Goal: Register for event/course

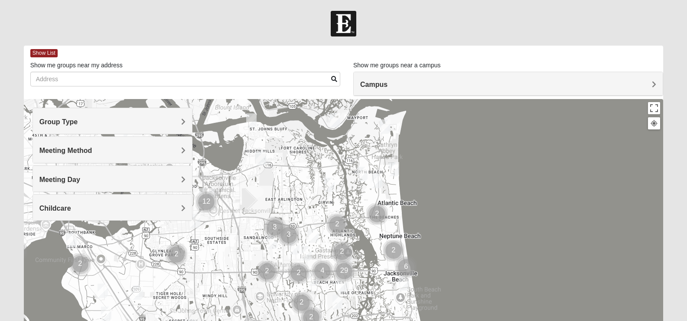
click at [98, 144] on div "Meeting Method" at bounding box center [112, 150] width 159 height 26
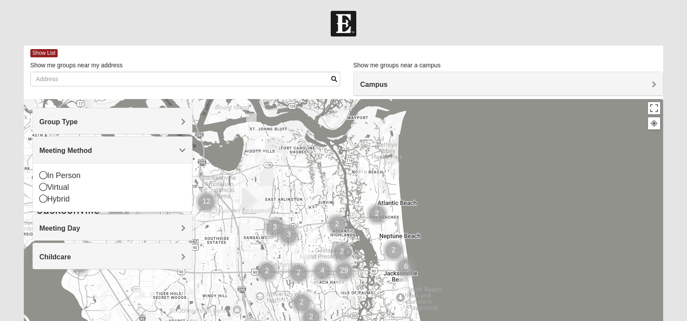
click at [98, 144] on div "Meeting Method" at bounding box center [112, 150] width 159 height 26
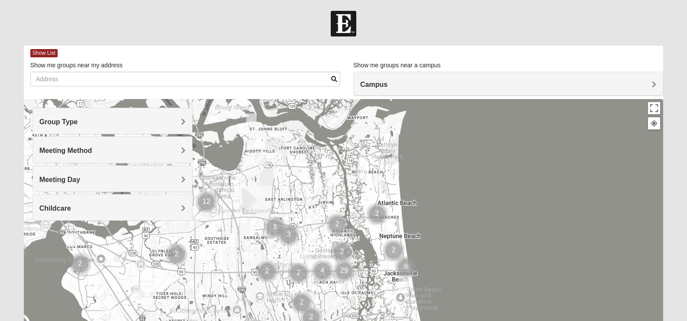
click at [87, 192] on div "Group Type Mixed Group Men Only Women Only 1825 Meeting Method In Person Virtua…" at bounding box center [113, 164] width 160 height 113
click at [91, 184] on div "Meeting Day" at bounding box center [112, 179] width 159 height 26
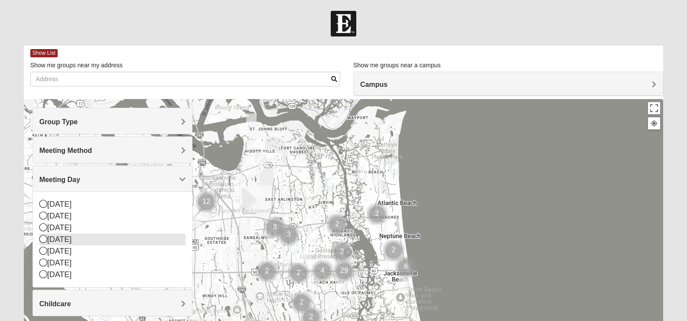
click at [65, 243] on div "[DATE]" at bounding box center [112, 239] width 146 height 12
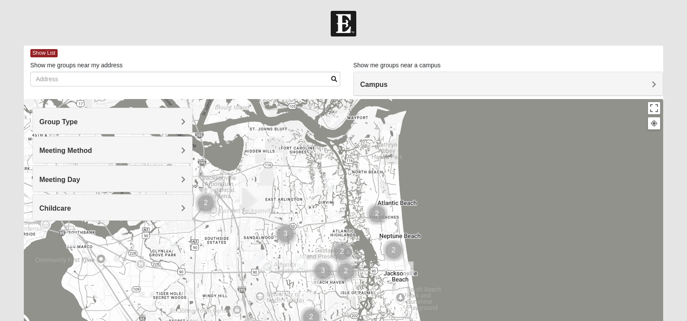
drag, startPoint x: 674, startPoint y: 111, endPoint x: 676, endPoint y: 103, distance: 8.0
click at [676, 103] on form "Log In Find A Group Error Show List Loading Groups" at bounding box center [343, 244] width 687 height 467
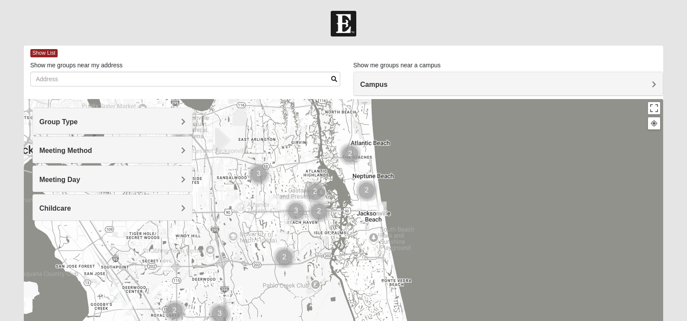
drag, startPoint x: 436, startPoint y: 280, endPoint x: 409, endPoint y: 217, distance: 68.3
click at [409, 217] on div at bounding box center [344, 272] width 640 height 347
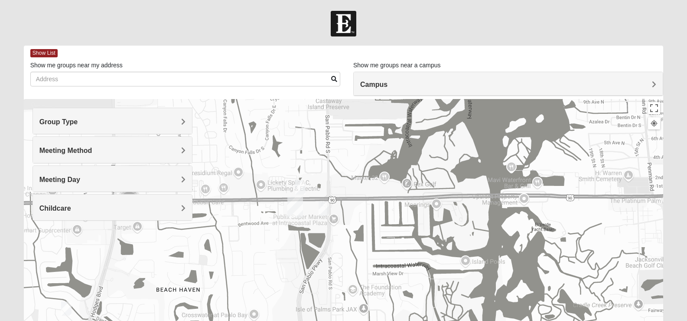
click at [301, 191] on img "On Campus Womens Manfredi 32250" at bounding box center [300, 187] width 10 height 14
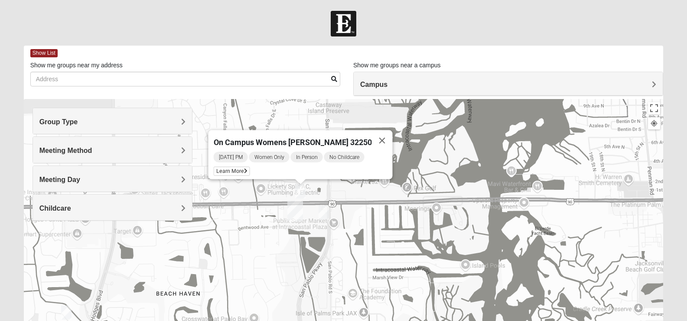
click at [325, 209] on img "On Campus Mixed Blasher 32224" at bounding box center [324, 212] width 10 height 14
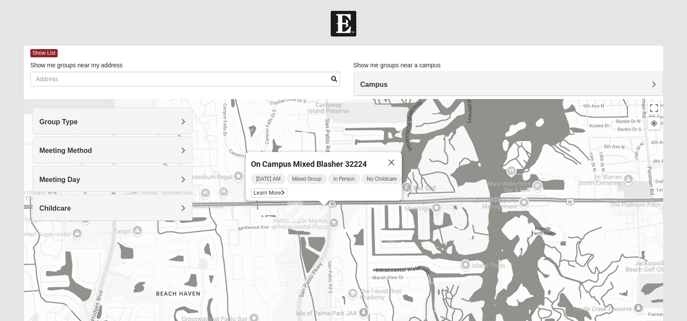
click at [297, 211] on img "San Pablo" at bounding box center [296, 210] width 16 height 21
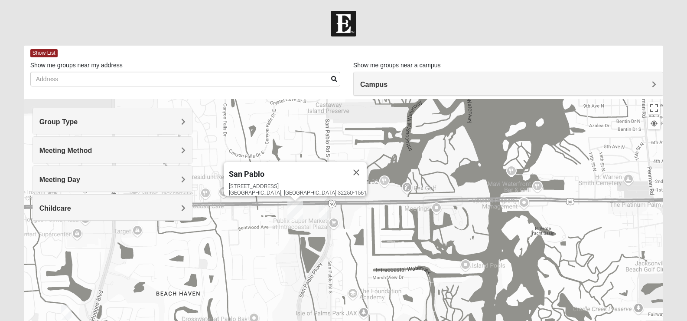
click at [323, 209] on img "On Campus Mixed Blasher 32224" at bounding box center [324, 212] width 10 height 14
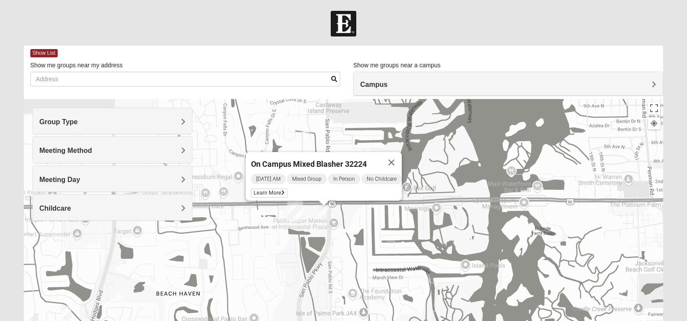
click at [125, 179] on h4 "Meeting Day" at bounding box center [112, 179] width 146 height 8
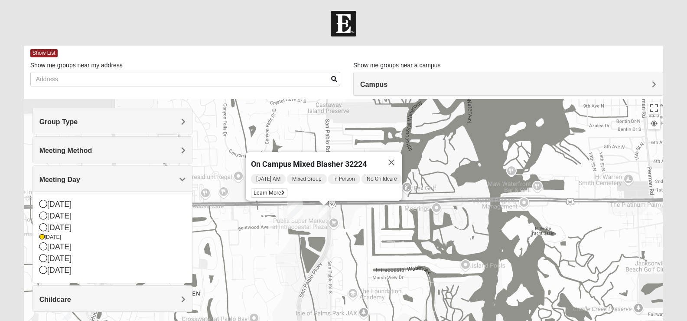
click at [125, 179] on h4 "Meeting Day" at bounding box center [112, 179] width 146 height 8
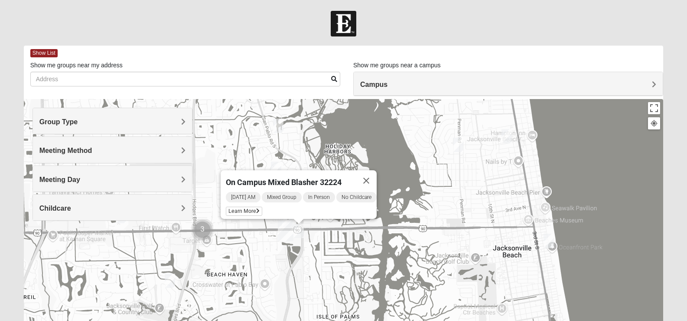
click at [287, 232] on img "San Pablo" at bounding box center [286, 230] width 16 height 21
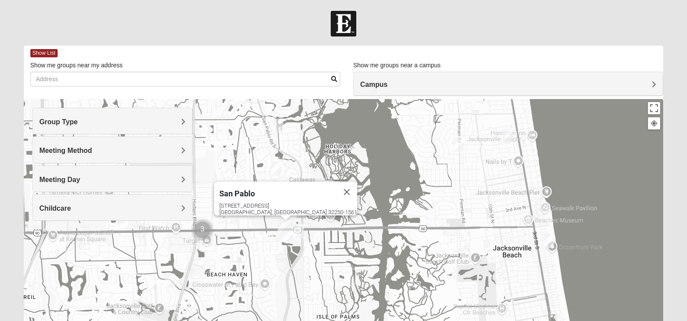
click at [202, 232] on img "Cluster of 3 groups" at bounding box center [203, 230] width 22 height 22
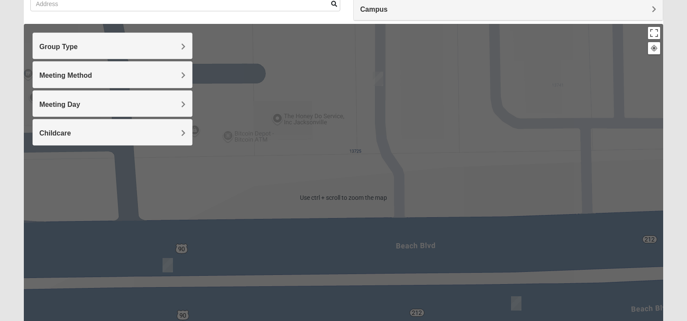
scroll to position [27, 0]
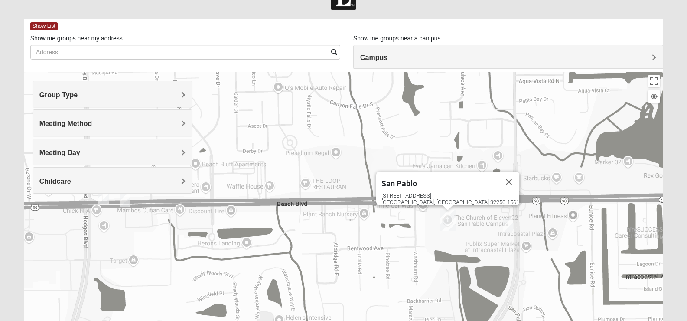
drag, startPoint x: 337, startPoint y: 229, endPoint x: 229, endPoint y: 215, distance: 108.6
click at [229, 215] on div "To navigate, press the arrow keys. San Pablo 14286 Beach Blvd Jacksonville, FL …" at bounding box center [344, 245] width 640 height 347
click at [508, 219] on img "On Campus Mixed Blasher 32224" at bounding box center [508, 225] width 10 height 14
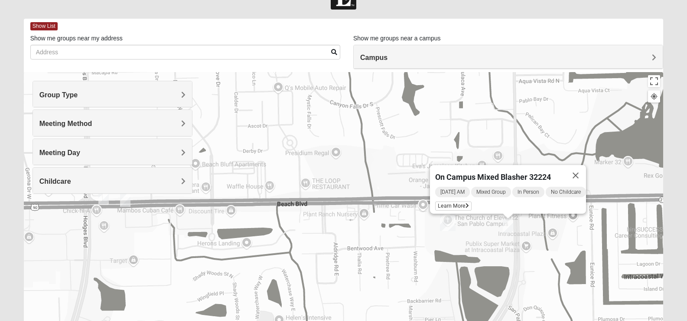
drag, startPoint x: 582, startPoint y: 168, endPoint x: 566, endPoint y: 174, distance: 17.4
click at [582, 168] on button "Close" at bounding box center [576, 175] width 21 height 21
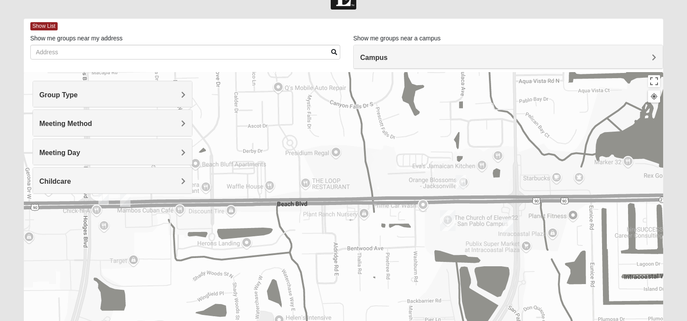
click at [461, 181] on img "On Campus Womens Manfredi 32250" at bounding box center [461, 182] width 10 height 14
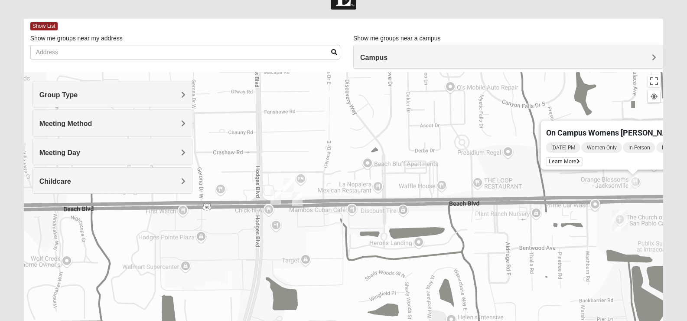
drag, startPoint x: 205, startPoint y: 193, endPoint x: 392, endPoint y: 192, distance: 187.4
click at [392, 192] on div "On Campus Womens Manfredi 32250 Wednesday PM Women Only In Person No Childcare …" at bounding box center [344, 245] width 640 height 347
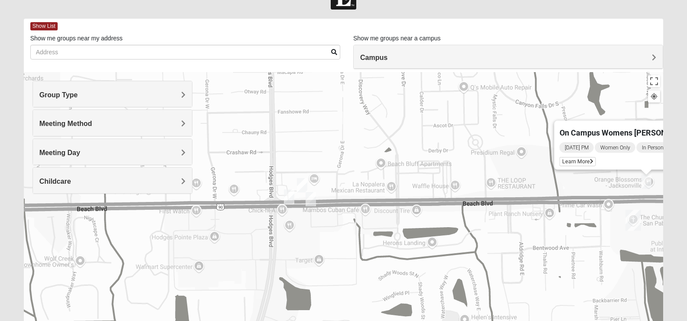
click at [311, 202] on img "Mens Brown 32224" at bounding box center [311, 199] width 10 height 14
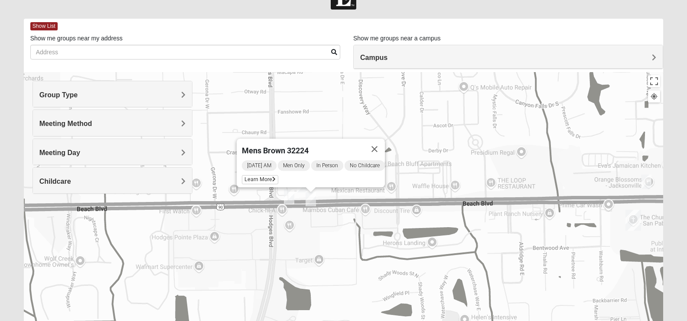
click at [291, 197] on img "Mens Swaim 32224" at bounding box center [289, 196] width 10 height 14
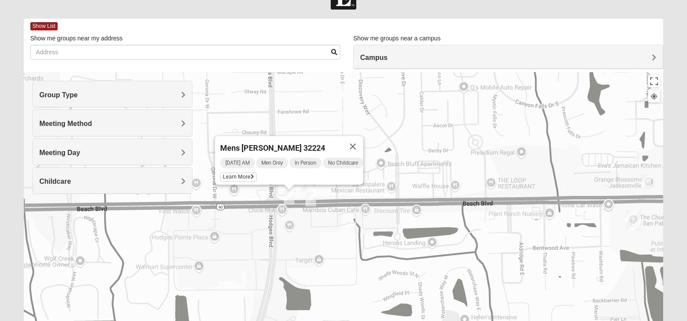
click at [302, 185] on img "1825 Womens Annis/Ferguson 32246" at bounding box center [302, 185] width 10 height 14
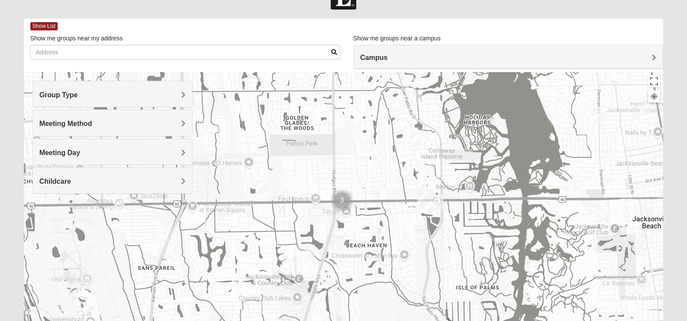
click at [419, 97] on img "1825 Womens Stewart 32224" at bounding box center [418, 96] width 10 height 14
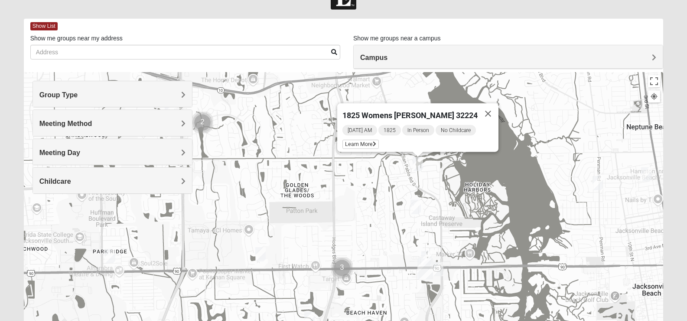
click at [306, 314] on img "1825 Mens Cason 32224" at bounding box center [309, 318] width 10 height 14
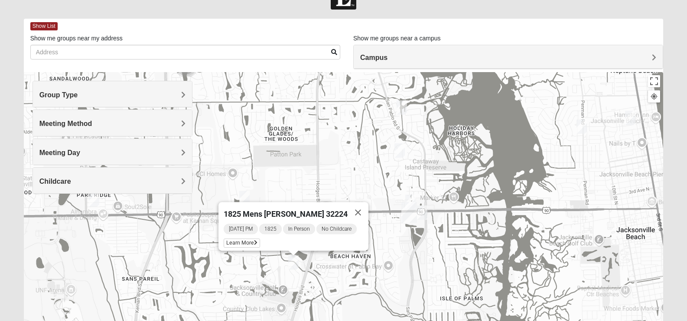
drag, startPoint x: 332, startPoint y: 235, endPoint x: 315, endPoint y: 171, distance: 66.5
click at [315, 171] on div "1825 Mens Cason 32224 Wednesday PM 1825 In Person No Childcare Learn More" at bounding box center [344, 245] width 640 height 347
click at [254, 240] on icon at bounding box center [255, 242] width 3 height 5
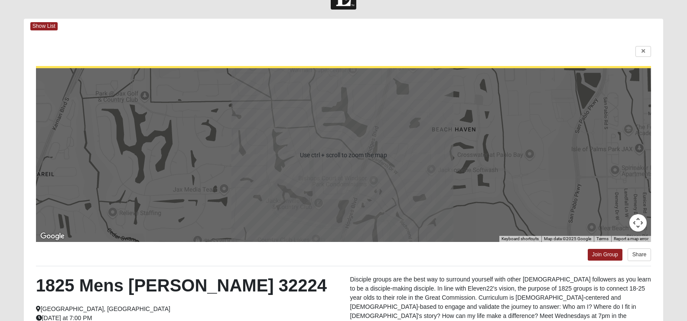
scroll to position [70, 0]
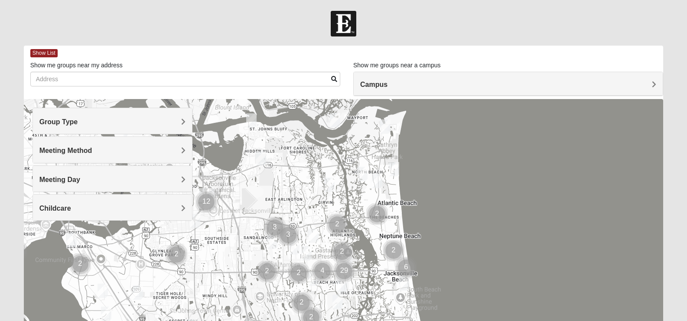
click at [88, 147] on span "Meeting Method" at bounding box center [65, 150] width 53 height 7
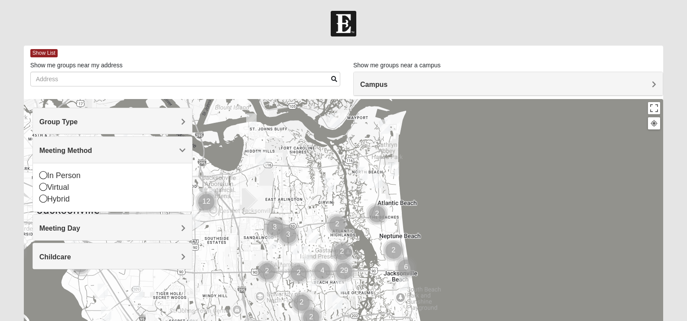
click at [96, 128] on div "Group Type" at bounding box center [112, 121] width 159 height 26
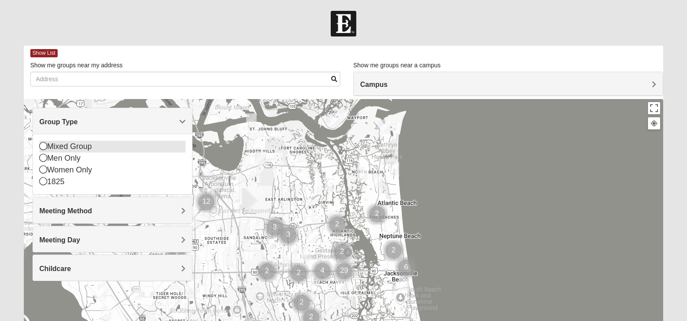
click at [70, 149] on div "Mixed Group" at bounding box center [112, 147] width 146 height 12
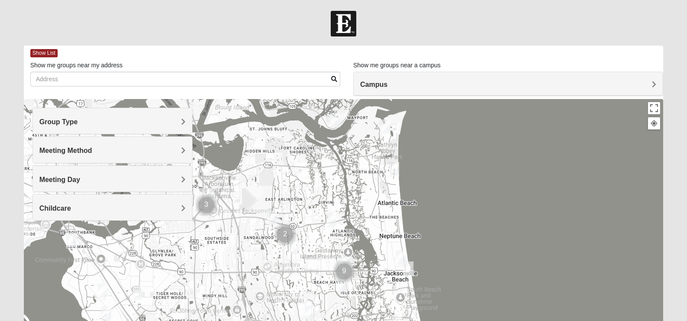
click at [66, 132] on div "Group Type" at bounding box center [112, 121] width 159 height 26
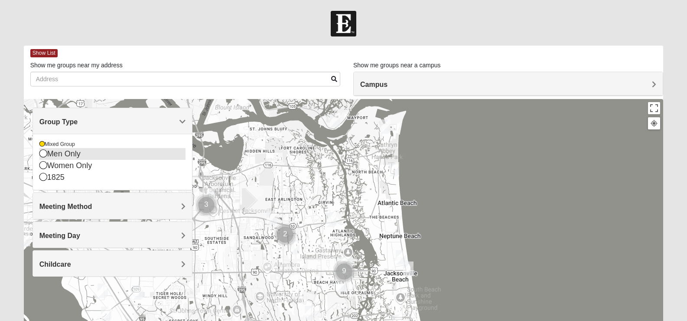
click at [61, 157] on div "Men Only" at bounding box center [112, 154] width 146 height 12
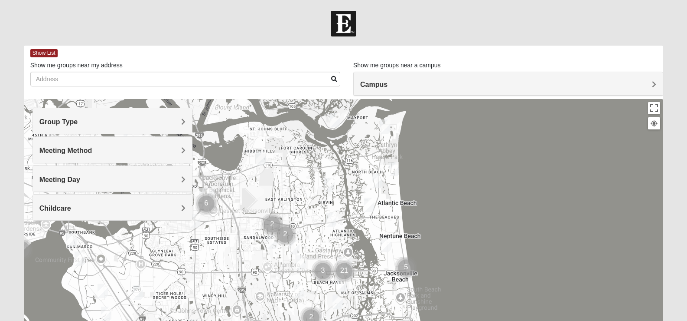
click at [74, 131] on div "Group Type" at bounding box center [112, 121] width 159 height 26
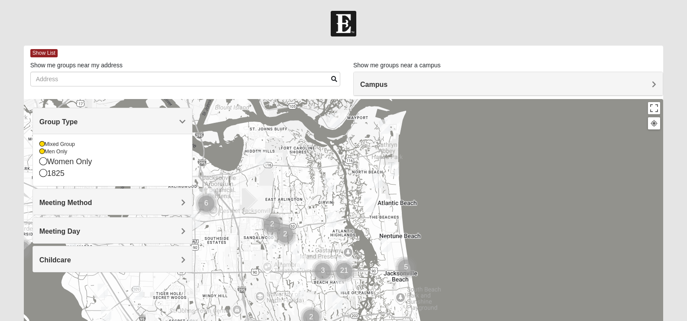
drag, startPoint x: 79, startPoint y: 126, endPoint x: 71, endPoint y: 136, distance: 13.0
click at [79, 126] on h4 "Group Type" at bounding box center [112, 122] width 146 height 8
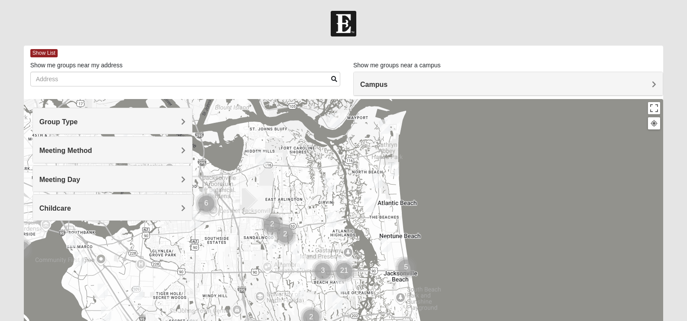
click at [69, 154] on span "Meeting Method" at bounding box center [65, 150] width 53 height 7
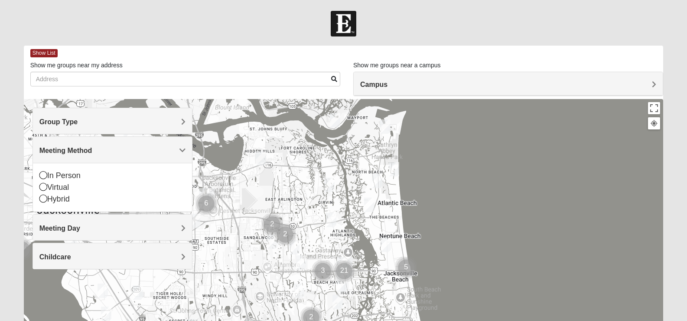
click at [83, 154] on h4 "Meeting Method" at bounding box center [112, 150] width 146 height 8
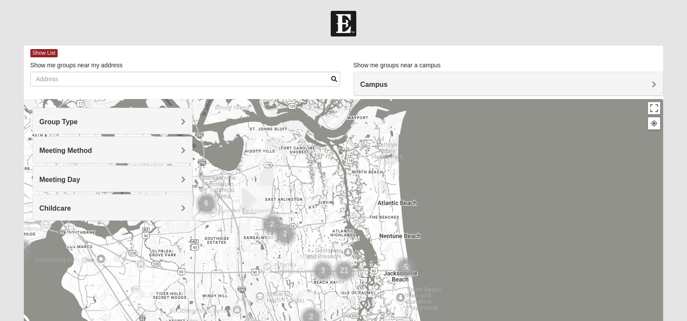
click at [74, 182] on span "Meeting Day" at bounding box center [59, 179] width 41 height 7
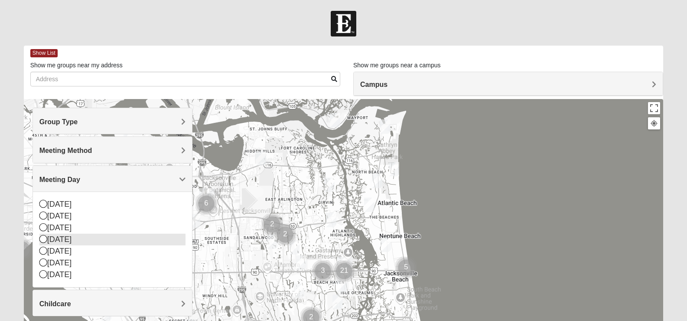
click at [69, 241] on div "[DATE]" at bounding box center [112, 239] width 146 height 12
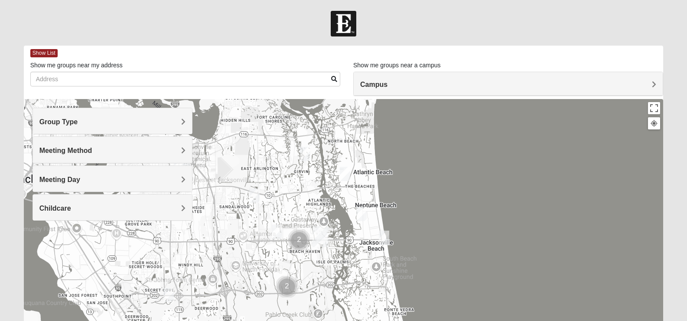
drag, startPoint x: 319, startPoint y: 234, endPoint x: 280, endPoint y: 204, distance: 49.5
click at [288, 192] on div at bounding box center [344, 272] width 640 height 347
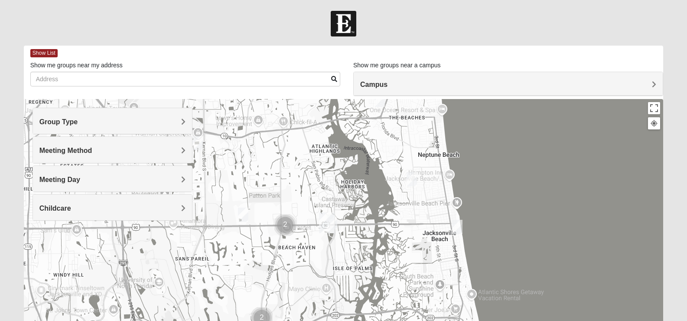
click at [279, 217] on img "Cluster of 2 groups" at bounding box center [286, 225] width 22 height 22
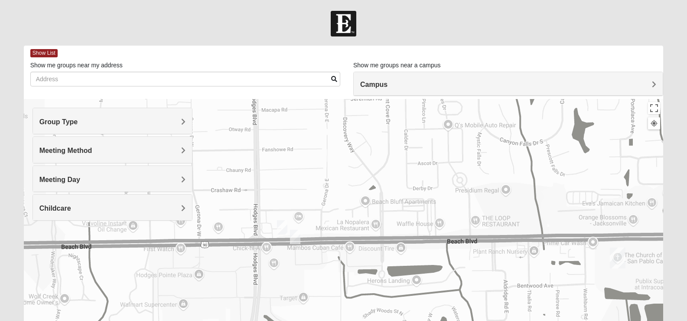
click at [275, 225] on div "To navigate, press the arrow keys." at bounding box center [344, 272] width 640 height 347
click at [280, 223] on img "Mens Swaim 32224" at bounding box center [282, 227] width 10 height 14
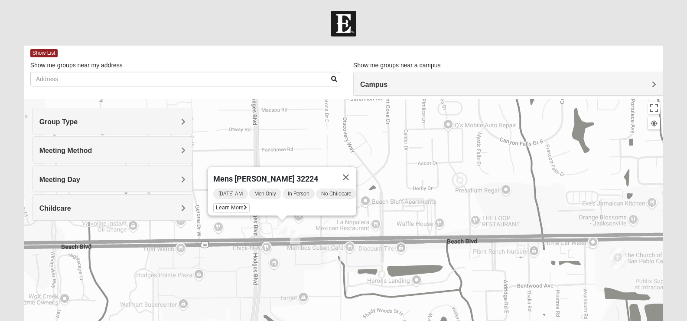
click at [297, 236] on img "Mens Brown 32224" at bounding box center [295, 236] width 10 height 14
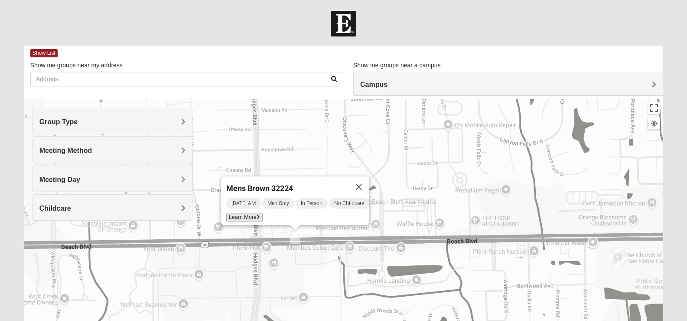
click at [244, 213] on span "Learn More" at bounding box center [244, 217] width 36 height 9
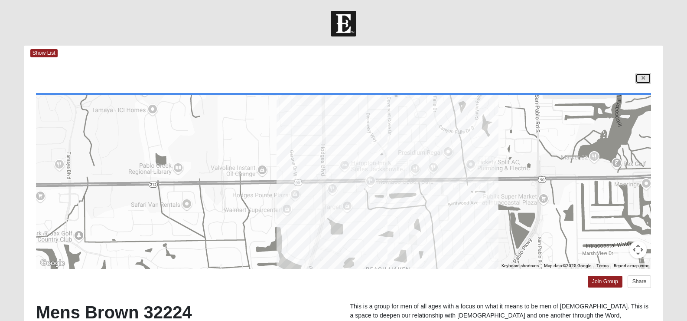
click at [644, 76] on icon at bounding box center [643, 77] width 3 height 5
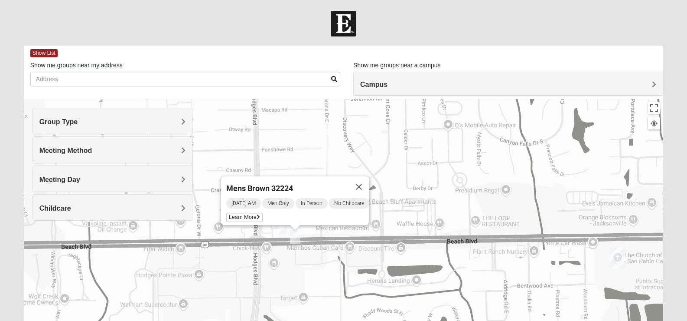
click at [282, 229] on img "Mens Swaim 32224" at bounding box center [282, 227] width 10 height 14
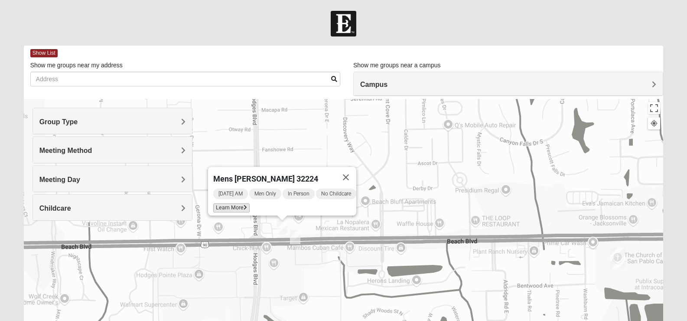
click at [244, 205] on icon at bounding box center [245, 207] width 3 height 5
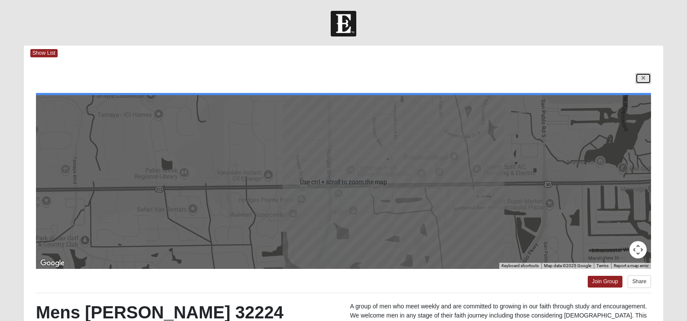
click at [645, 82] on link at bounding box center [644, 78] width 16 height 11
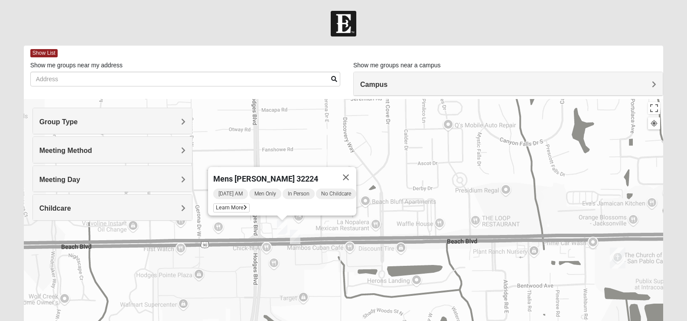
click at [357, 173] on button "Close" at bounding box center [346, 177] width 21 height 21
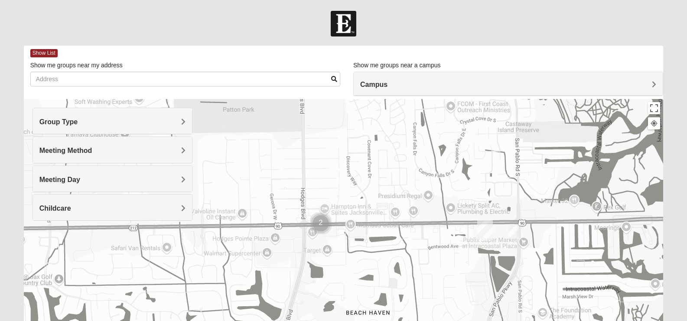
click at [515, 229] on img "On Campus Mixed Blasher 32224" at bounding box center [514, 231] width 10 height 14
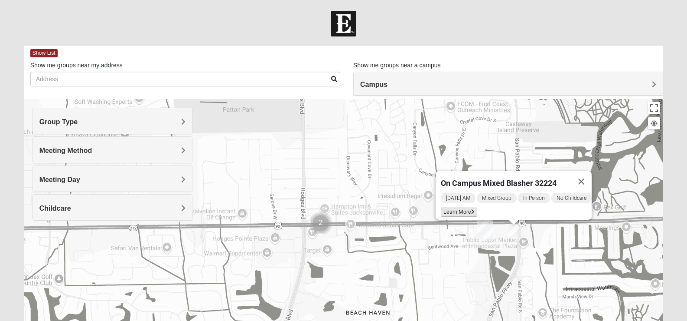
click at [454, 209] on span "Learn More" at bounding box center [459, 211] width 36 height 9
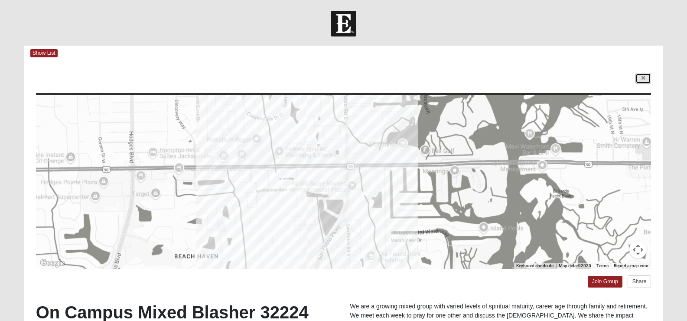
click at [639, 79] on link at bounding box center [644, 78] width 16 height 11
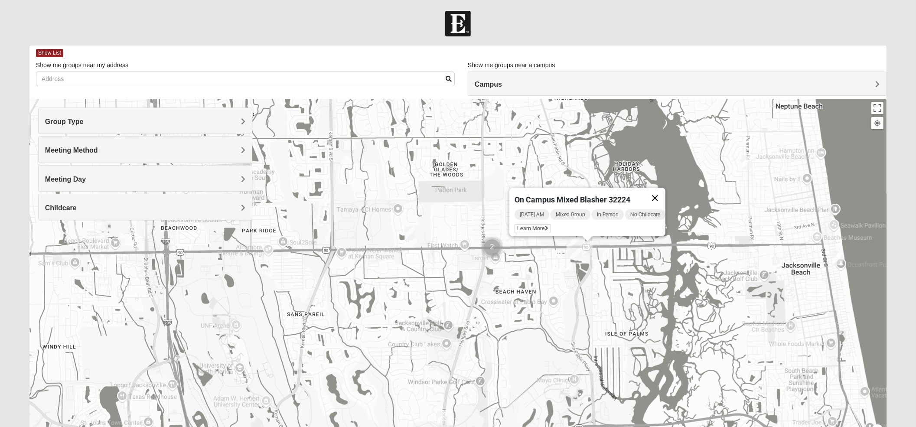
click at [658, 191] on button "Close" at bounding box center [655, 198] width 21 height 21
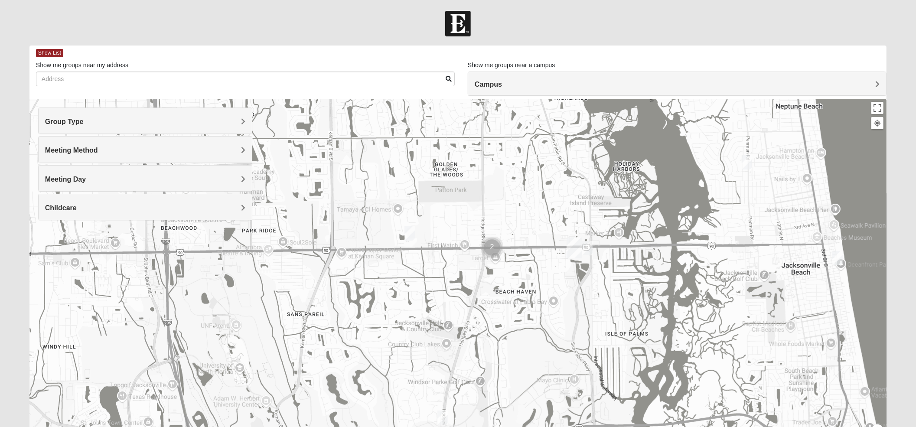
click at [410, 238] on img "Mens Hamilton 32250" at bounding box center [410, 233] width 10 height 14
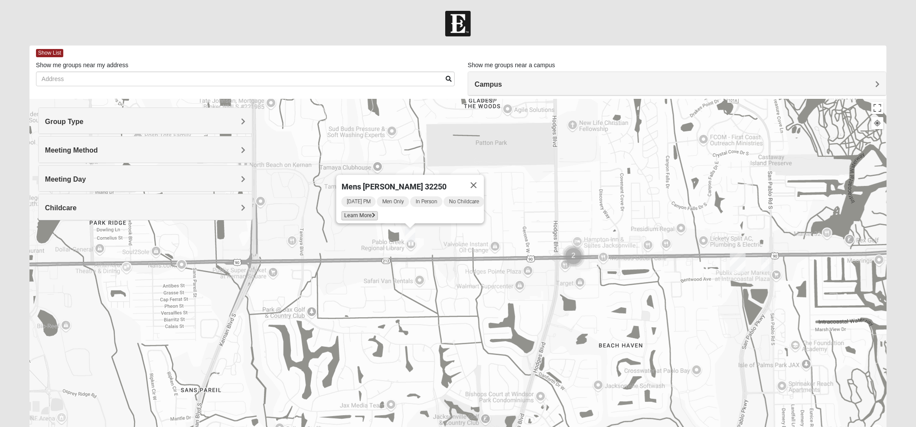
click at [354, 212] on span "Learn More" at bounding box center [359, 215] width 36 height 9
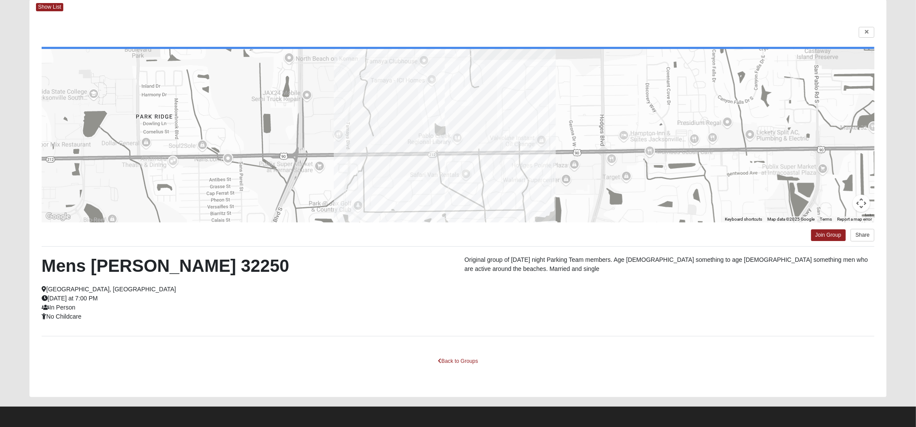
scroll to position [49, 0]
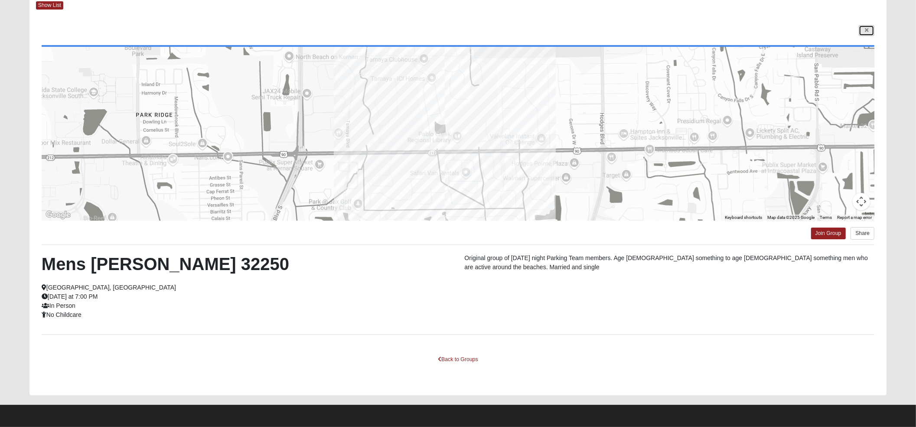
click at [694, 30] on link at bounding box center [867, 30] width 16 height 11
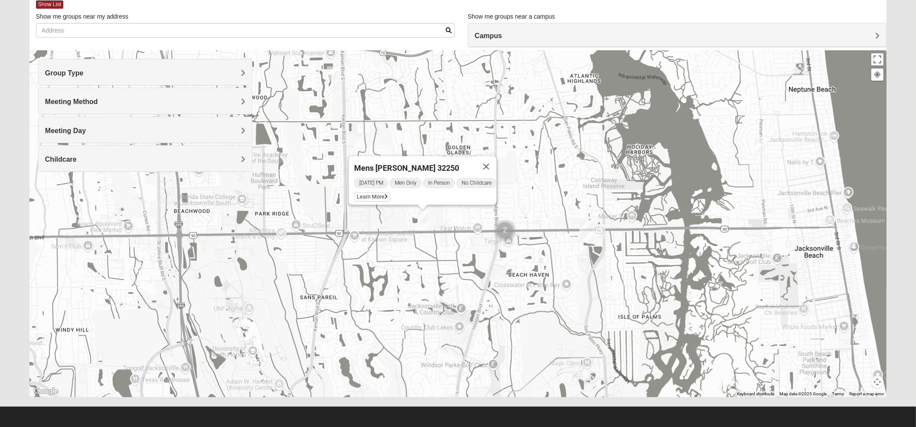
drag, startPoint x: 552, startPoint y: 186, endPoint x: 534, endPoint y: 198, distance: 21.9
click at [534, 198] on div "Mens [PERSON_NAME] 32250 [DATE] PM Men Only In Person No Childcare Learn More" at bounding box center [458, 223] width 858 height 347
click at [496, 161] on button "Close" at bounding box center [486, 166] width 21 height 21
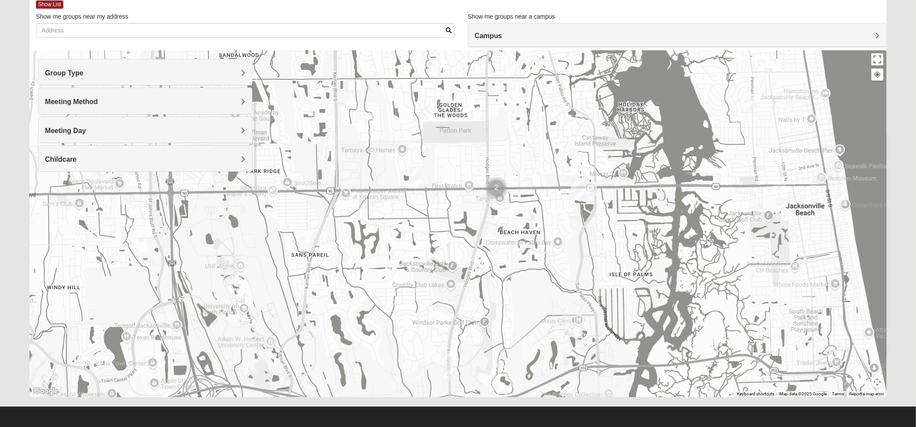
drag, startPoint x: 455, startPoint y: 285, endPoint x: 445, endPoint y: 240, distance: 46.6
click at [445, 240] on div "To navigate, press the arrow keys." at bounding box center [458, 223] width 858 height 347
click at [447, 320] on img "Mens Swinney 32224" at bounding box center [446, 357] width 10 height 14
drag, startPoint x: 519, startPoint y: 290, endPoint x: 483, endPoint y: 337, distance: 59.1
click at [483, 320] on div at bounding box center [458, 223] width 858 height 347
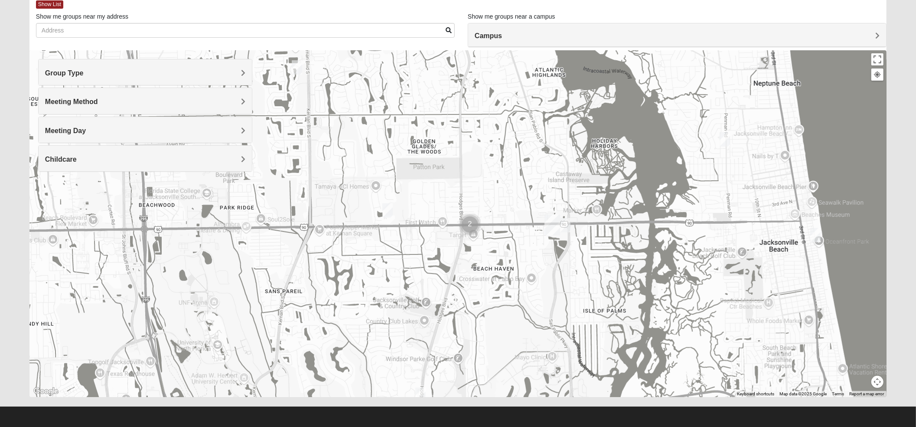
drag, startPoint x: 508, startPoint y: 264, endPoint x: 480, endPoint y: 306, distance: 50.5
click at [480, 306] on div at bounding box center [458, 223] width 858 height 347
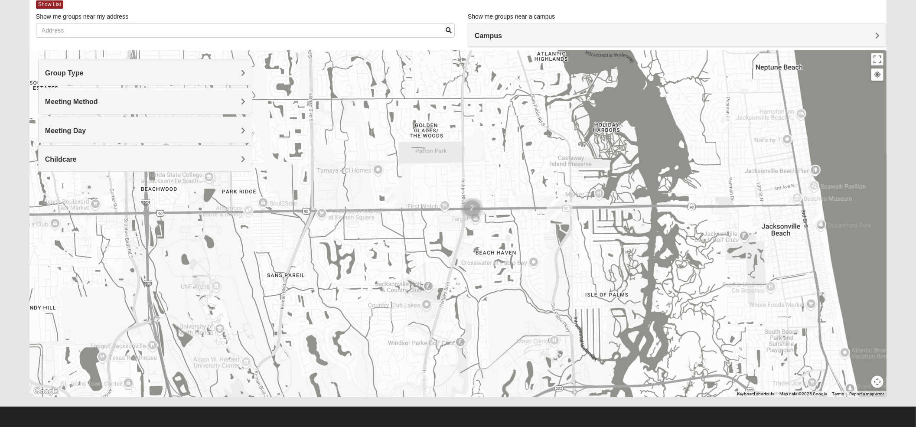
drag, startPoint x: 493, startPoint y: 279, endPoint x: 498, endPoint y: 258, distance: 22.3
click at [498, 258] on div at bounding box center [458, 223] width 858 height 347
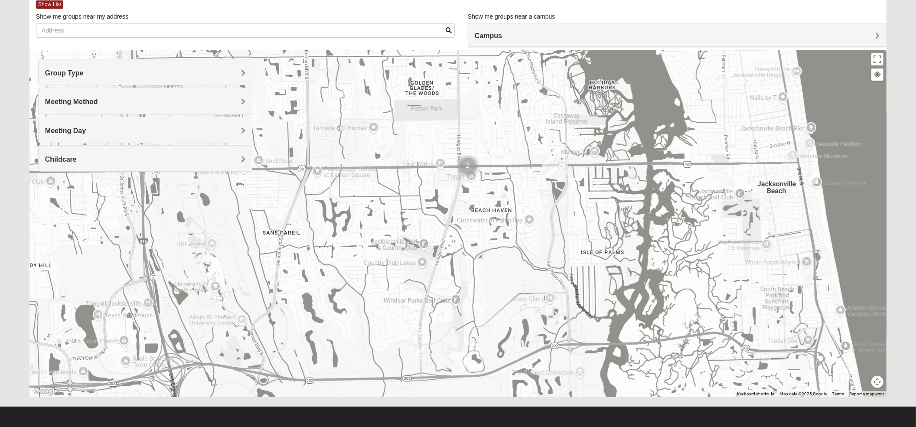
drag, startPoint x: 477, startPoint y: 315, endPoint x: 473, endPoint y: 272, distance: 42.7
click at [473, 272] on div at bounding box center [458, 223] width 858 height 347
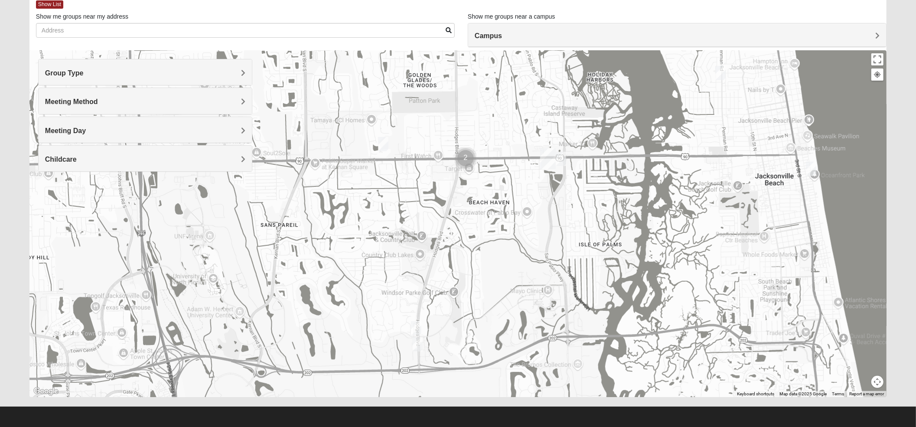
click at [418, 320] on img "Mens Swinney 32224" at bounding box center [416, 328] width 10 height 14
click at [360, 304] on span "Learn More" at bounding box center [365, 308] width 36 height 9
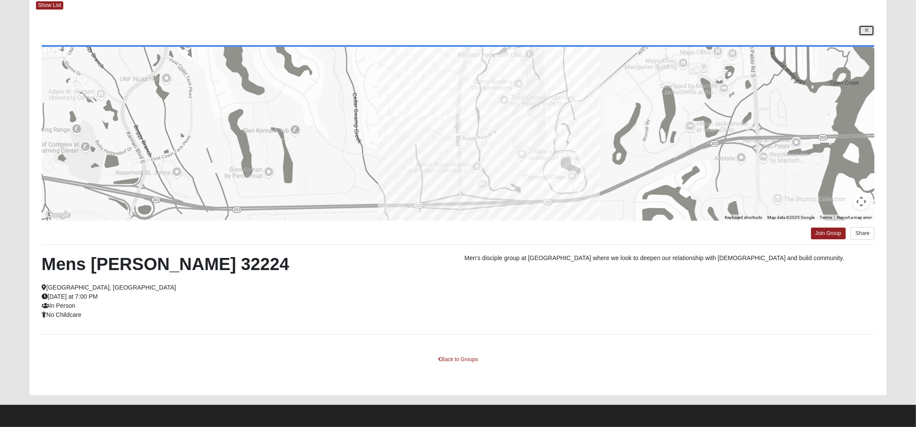
click at [694, 29] on link at bounding box center [867, 30] width 16 height 11
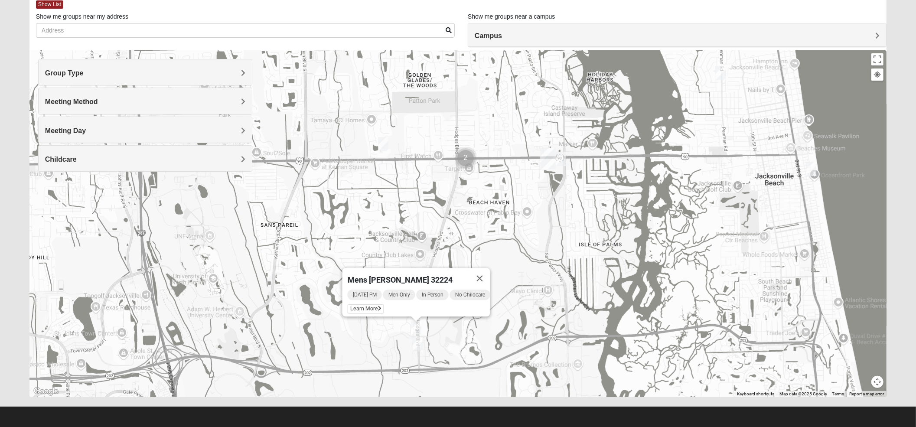
click at [415, 320] on img "Mixed Robertson 32224" at bounding box center [417, 344] width 10 height 14
click at [375, 320] on icon at bounding box center [376, 324] width 3 height 5
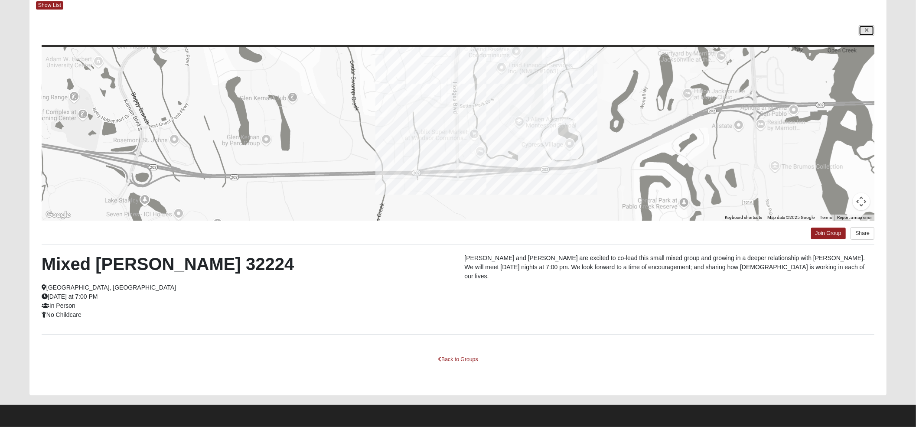
click at [694, 29] on icon at bounding box center [866, 30] width 3 height 5
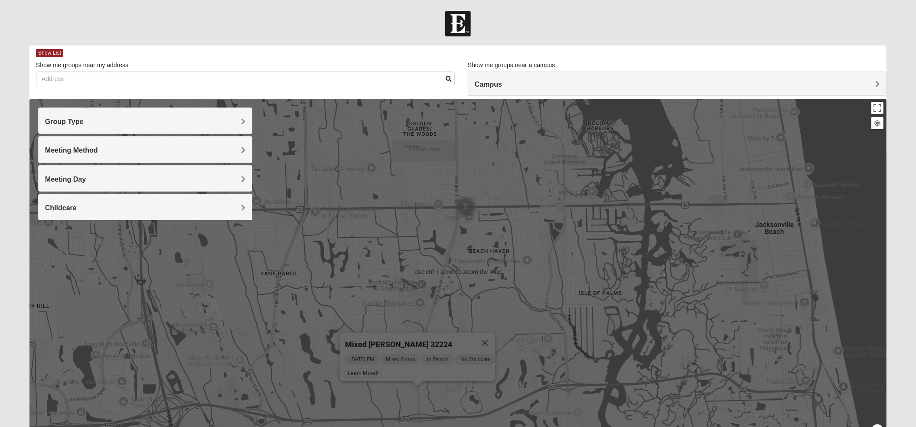
scroll to position [50, 0]
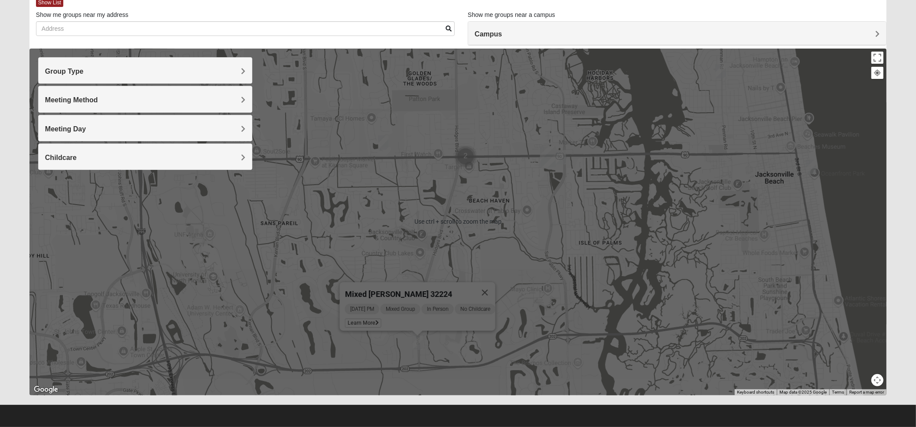
click at [389, 179] on div "Mixed [PERSON_NAME] 32224 [DATE] PM Mixed Group In Person No Childcare Learn Mo…" at bounding box center [458, 222] width 858 height 347
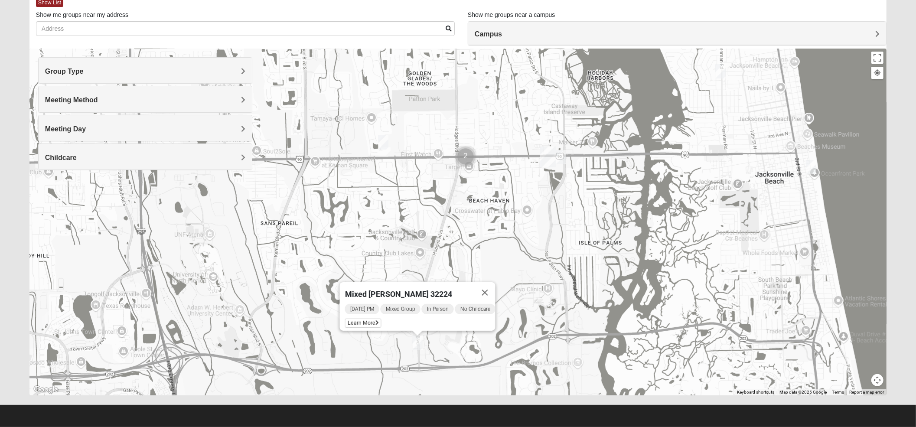
click at [382, 141] on img "Mens Hamilton 32250" at bounding box center [383, 142] width 10 height 14
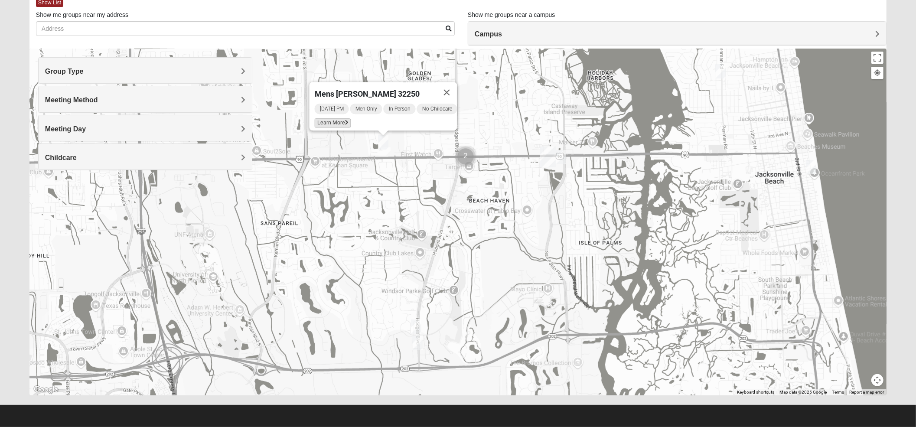
click at [345, 120] on icon at bounding box center [346, 122] width 3 height 5
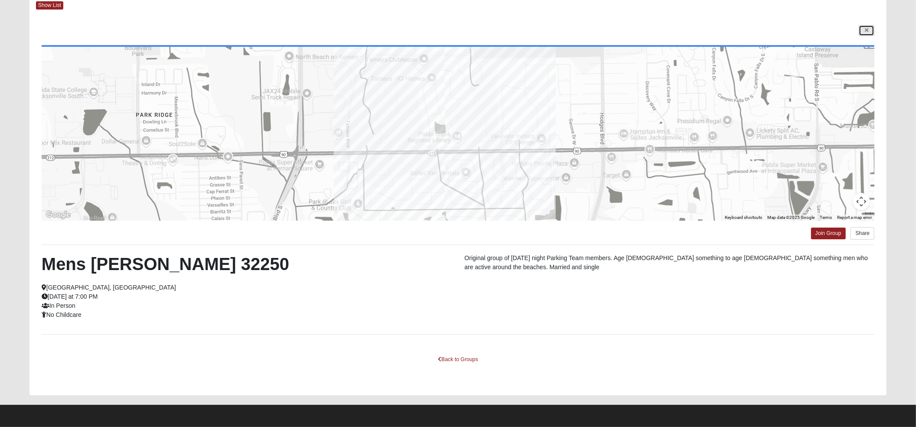
click at [694, 28] on link at bounding box center [867, 30] width 16 height 11
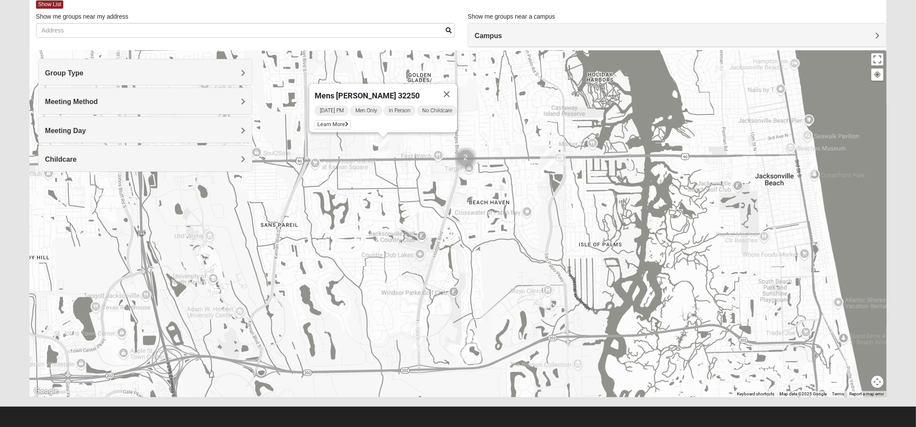
click at [419, 320] on img "Mens Swinney 32224" at bounding box center [416, 328] width 10 height 14
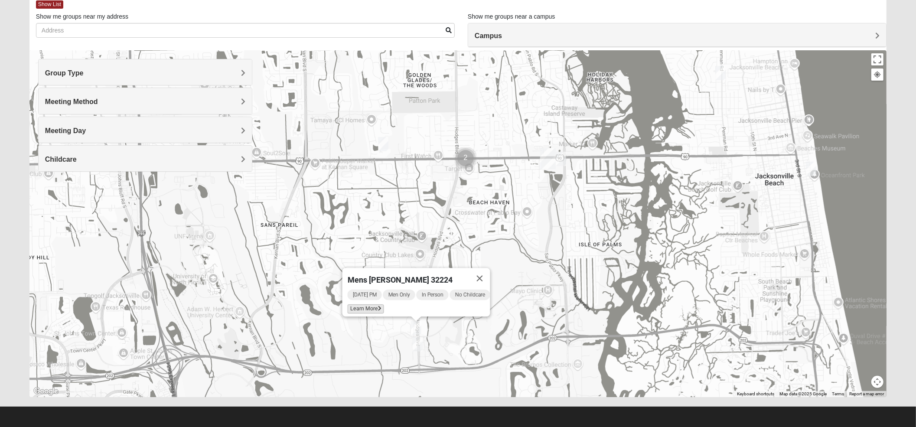
click at [378, 306] on icon at bounding box center [379, 308] width 3 height 5
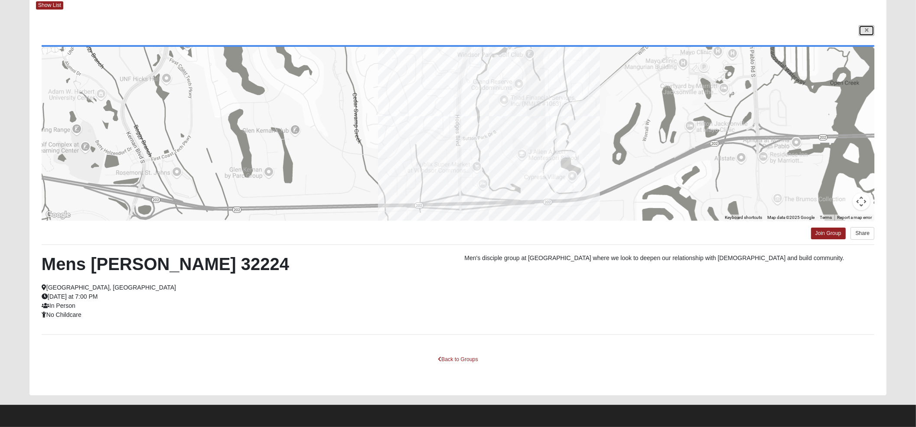
click at [694, 32] on link at bounding box center [867, 30] width 16 height 11
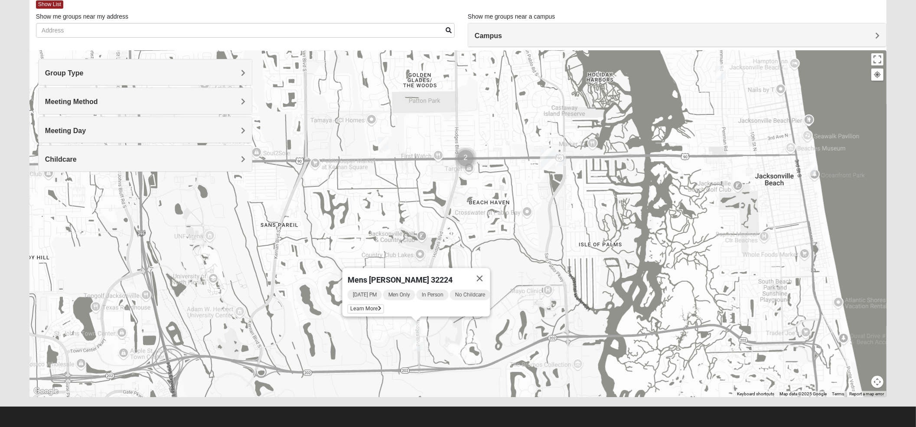
click at [416, 320] on img "Mixed Robertson 32224" at bounding box center [417, 344] width 10 height 14
click at [355, 320] on span "Learn More" at bounding box center [363, 325] width 36 height 9
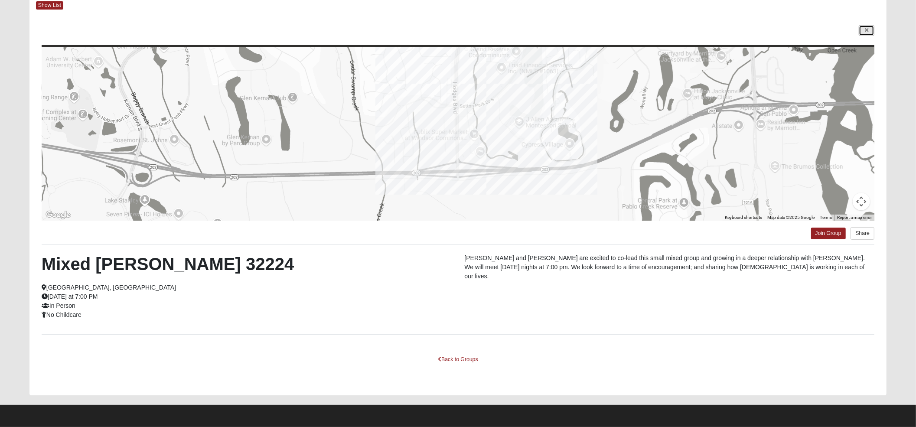
click at [694, 26] on link at bounding box center [867, 30] width 16 height 11
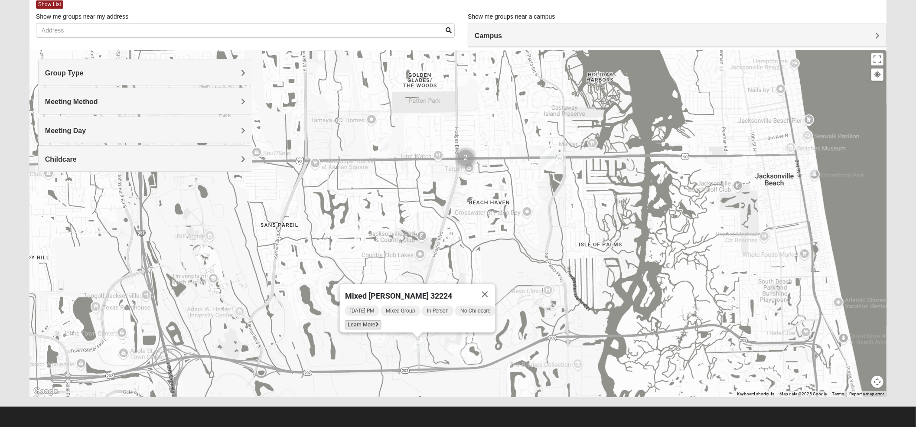
click at [345, 320] on span "Learn More" at bounding box center [363, 325] width 36 height 9
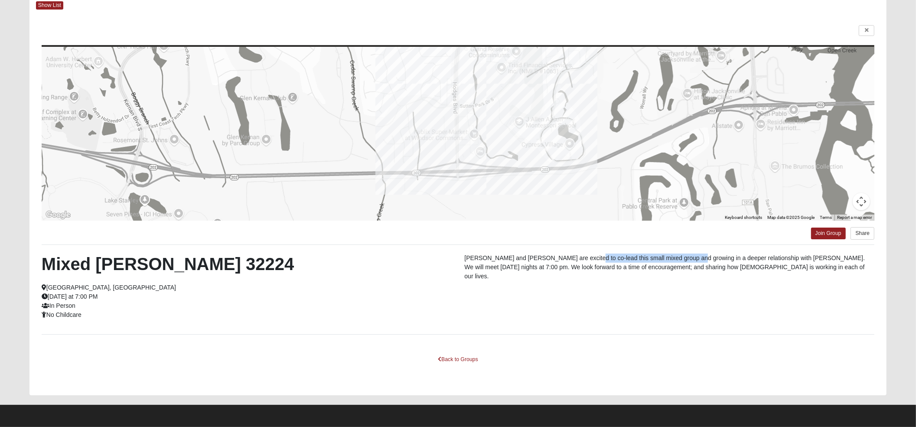
drag, startPoint x: 577, startPoint y: 252, endPoint x: 689, endPoint y: 264, distance: 113.0
click at [684, 262] on div "← Move left → Move right ↑ Move up ↓ Move down + Zoom in - Zoom out Home Jump l…" at bounding box center [458, 204] width 858 height 382
drag, startPoint x: 867, startPoint y: 32, endPoint x: 859, endPoint y: 37, distance: 9.0
click at [694, 33] on link at bounding box center [867, 30] width 16 height 11
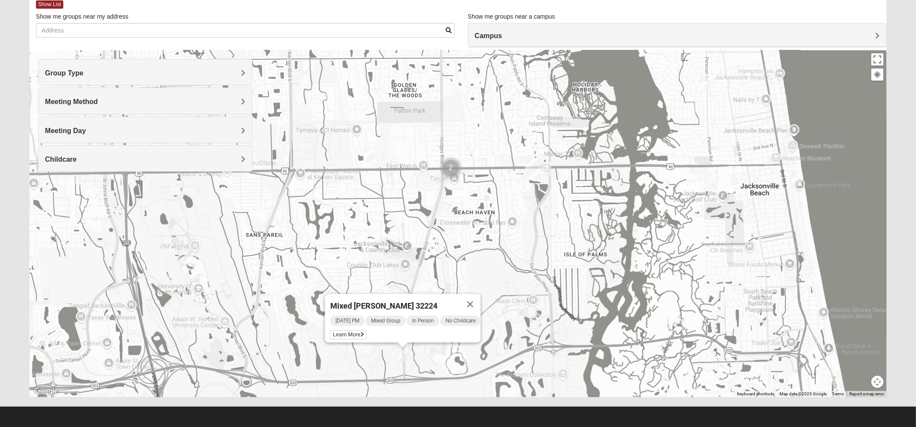
drag, startPoint x: 507, startPoint y: 183, endPoint x: 491, endPoint y: 194, distance: 20.0
click at [491, 194] on div "Mixed [PERSON_NAME] 32224 [DATE] PM Mixed Group In Person No Childcare Learn Mo…" at bounding box center [458, 223] width 858 height 347
click at [372, 157] on img "Mens Hamilton 32250" at bounding box center [368, 154] width 10 height 14
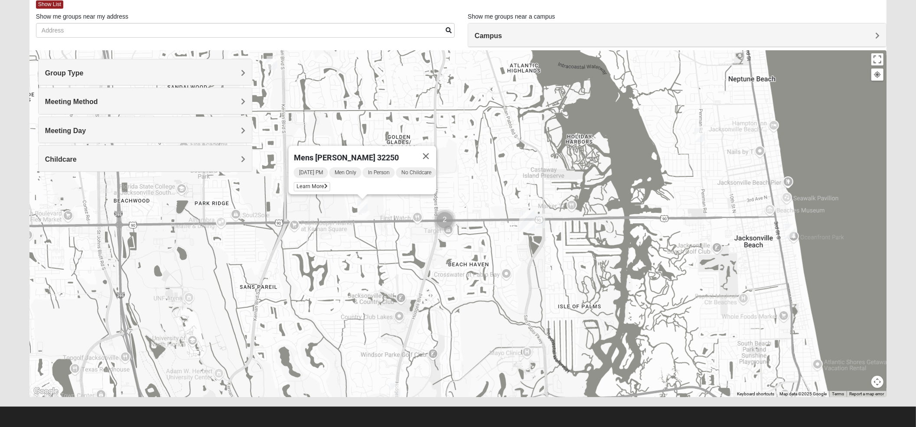
drag, startPoint x: 346, startPoint y: 196, endPoint x: 339, endPoint y: 252, distance: 55.5
click at [339, 252] on div "Mens [PERSON_NAME] 32250 [DATE] PM Men Only In Person No Childcare Learn More" at bounding box center [458, 223] width 858 height 347
click at [311, 182] on span "Learn More" at bounding box center [312, 186] width 36 height 9
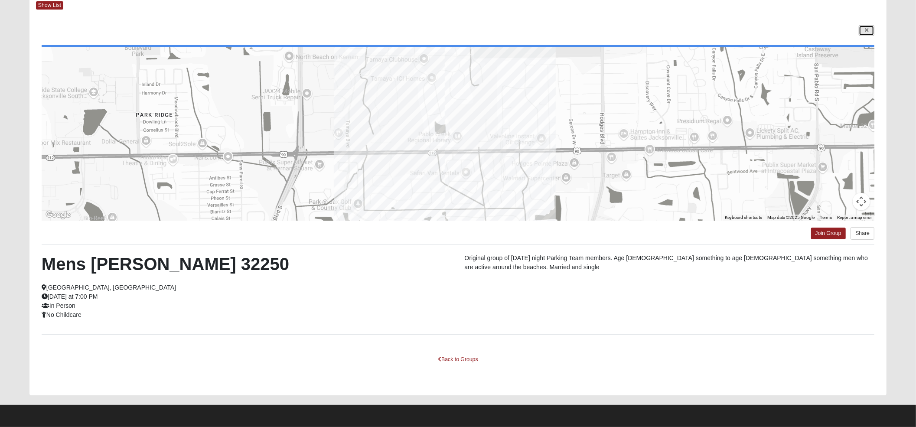
click at [694, 29] on link at bounding box center [867, 30] width 16 height 11
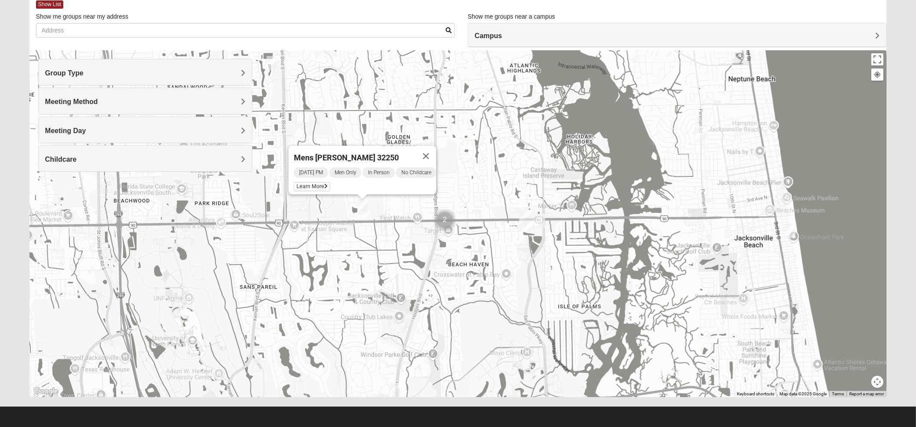
drag, startPoint x: 433, startPoint y: 152, endPoint x: 433, endPoint y: 174, distance: 22.1
click at [433, 153] on button "Close" at bounding box center [426, 156] width 21 height 21
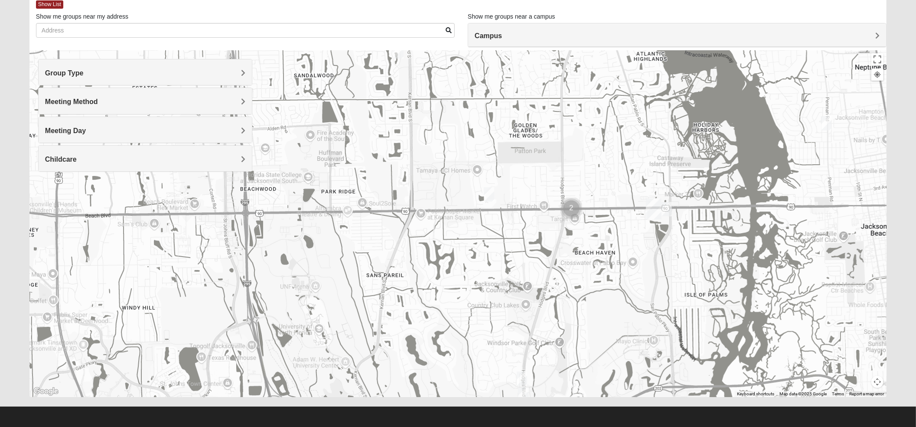
drag, startPoint x: 467, startPoint y: 299, endPoint x: 602, endPoint y: 280, distance: 136.2
click at [602, 280] on div at bounding box center [458, 223] width 858 height 347
drag, startPoint x: 615, startPoint y: 309, endPoint x: 609, endPoint y: 310, distance: 5.7
click at [610, 311] on div at bounding box center [458, 223] width 858 height 347
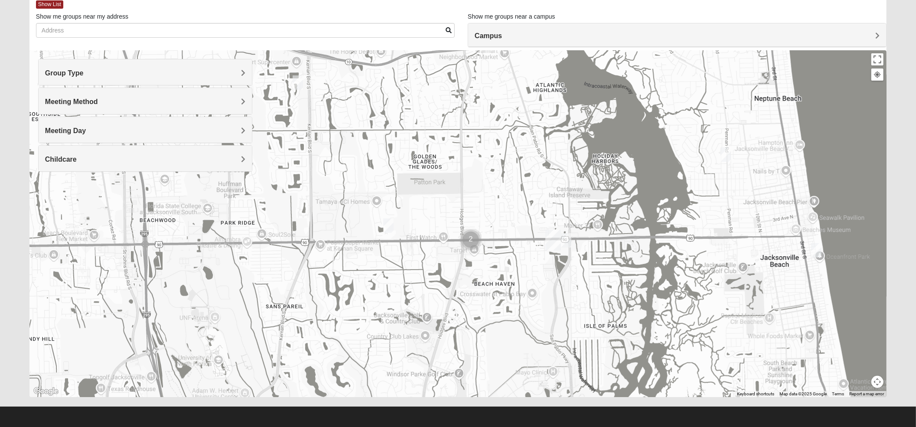
click at [472, 235] on img "Cluster of 2 groups" at bounding box center [471, 240] width 22 height 22
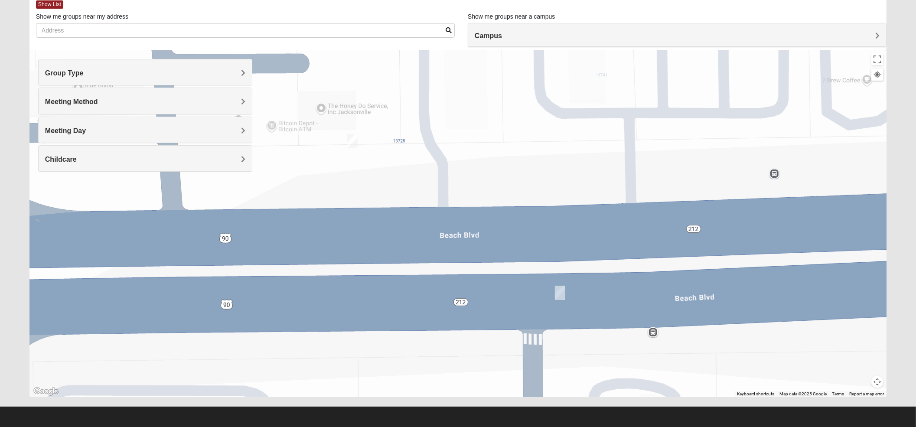
click at [357, 141] on img "Mens Swaim 32224" at bounding box center [352, 141] width 10 height 14
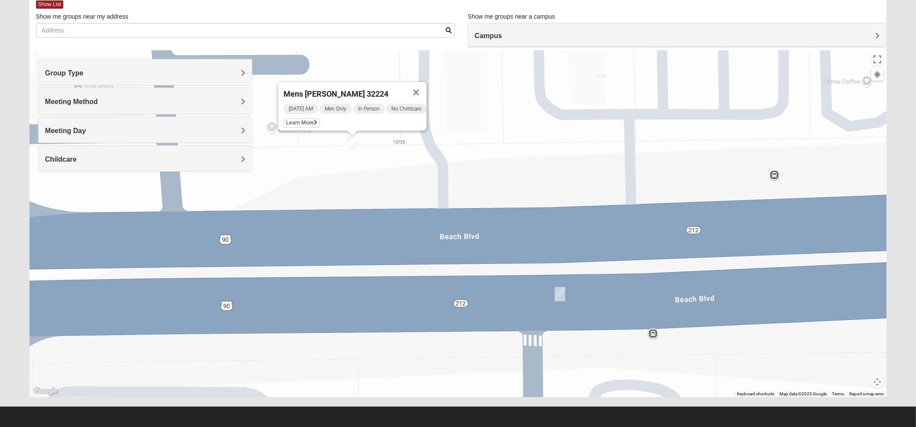
click at [564, 295] on img "Mens Brown 32224" at bounding box center [560, 294] width 10 height 14
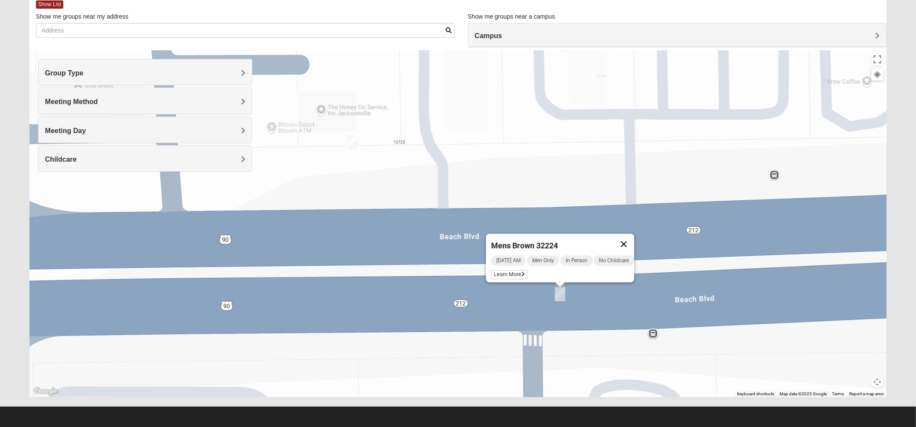
click at [635, 235] on button "Close" at bounding box center [624, 244] width 21 height 21
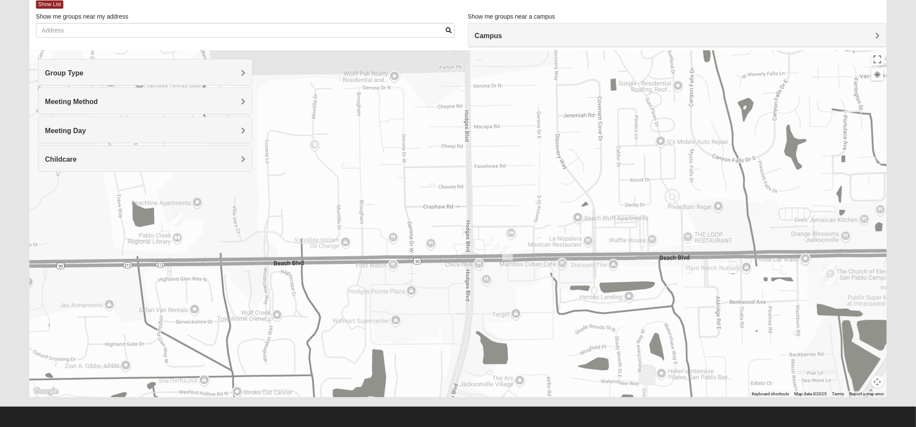
drag, startPoint x: 663, startPoint y: 288, endPoint x: 540, endPoint y: 309, distance: 124.5
click at [540, 309] on div at bounding box center [458, 223] width 858 height 347
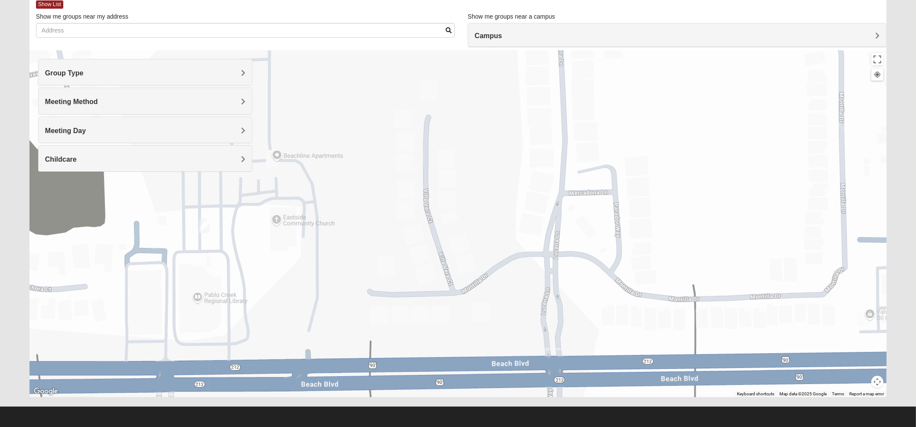
click at [202, 227] on img "Mens Hamilton 32250" at bounding box center [205, 226] width 10 height 14
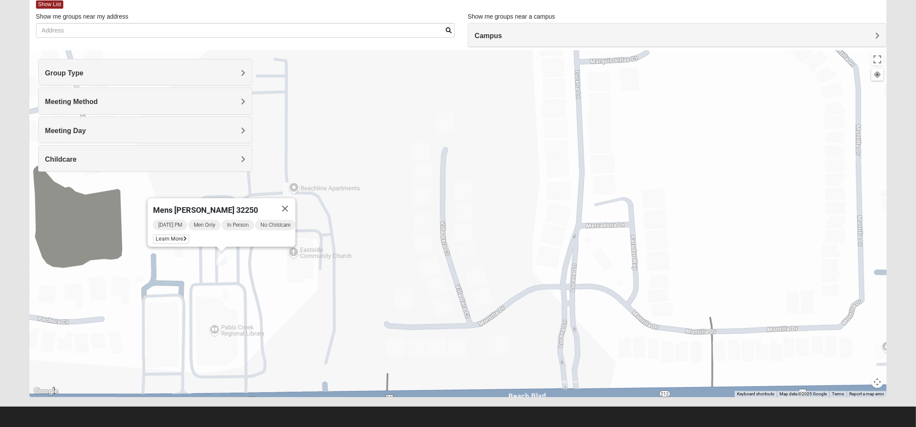
drag, startPoint x: 247, startPoint y: 246, endPoint x: 266, endPoint y: 285, distance: 42.9
click at [266, 285] on div "Mens [PERSON_NAME] 32250 [DATE] PM Men Only In Person No Childcare Learn More" at bounding box center [458, 223] width 858 height 347
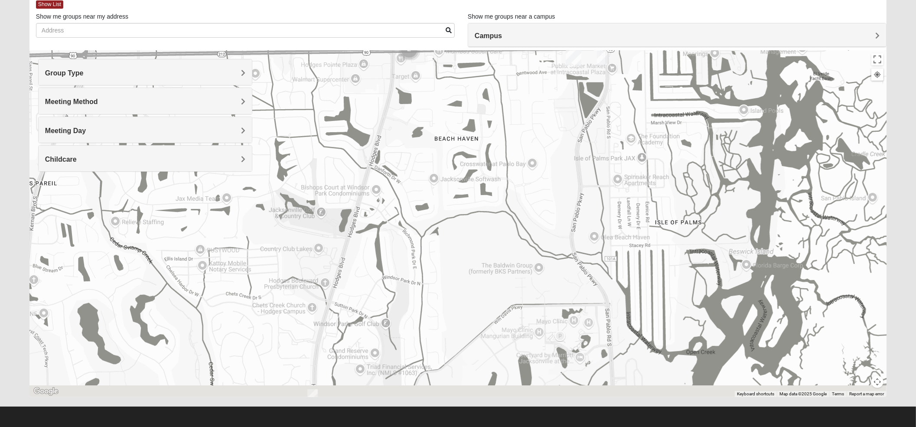
drag, startPoint x: 660, startPoint y: 296, endPoint x: 415, endPoint y: 101, distance: 313.0
click at [415, 101] on div "Mens [PERSON_NAME] 32250 [DATE] PM Men Only In Person No Childcare Learn More" at bounding box center [458, 223] width 858 height 347
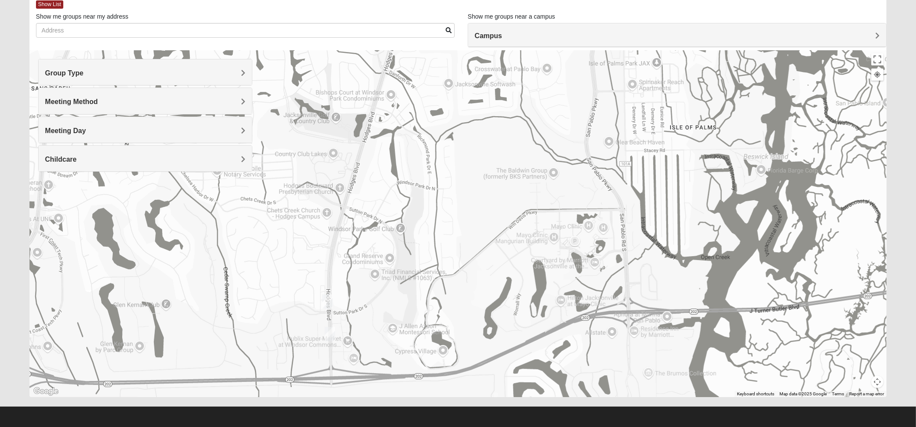
drag, startPoint x: 532, startPoint y: 288, endPoint x: 557, endPoint y: 186, distance: 105.5
click at [557, 186] on div "Mens [PERSON_NAME] 32250 [DATE] PM Men Only In Person No Childcare Learn More" at bounding box center [458, 223] width 858 height 347
click at [331, 308] on img "Mens Swinney 32224" at bounding box center [327, 302] width 10 height 14
click at [261, 278] on span "Learn More" at bounding box center [277, 282] width 36 height 9
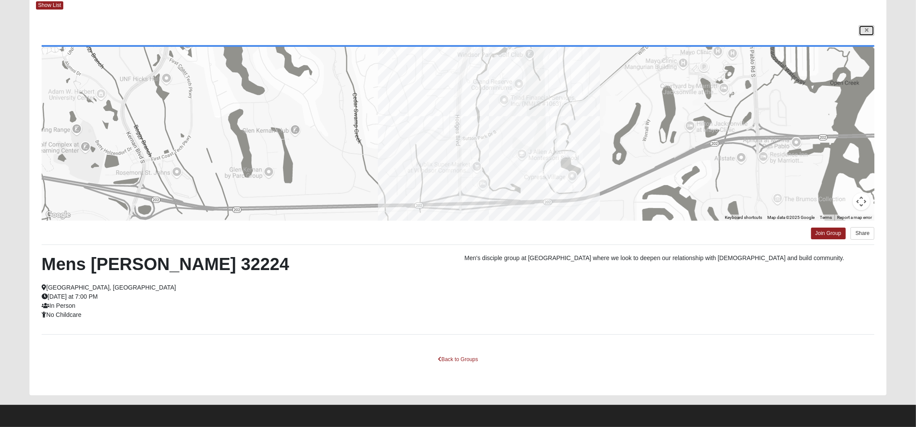
click at [694, 30] on icon at bounding box center [866, 30] width 3 height 5
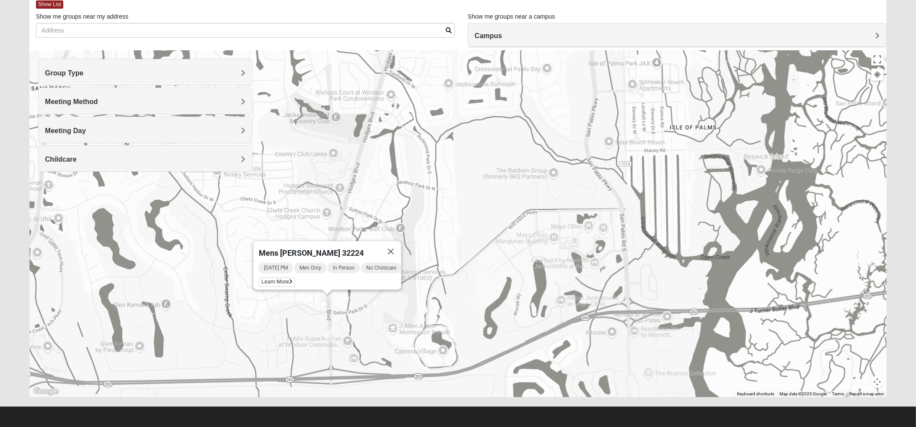
click at [334, 320] on img "Mixed Robertson 32224" at bounding box center [330, 334] width 10 height 14
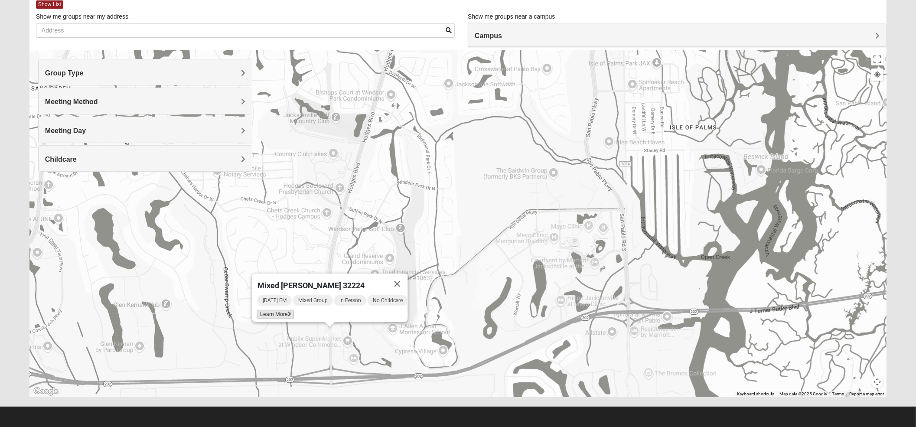
click at [281, 313] on span "Learn More" at bounding box center [275, 314] width 36 height 9
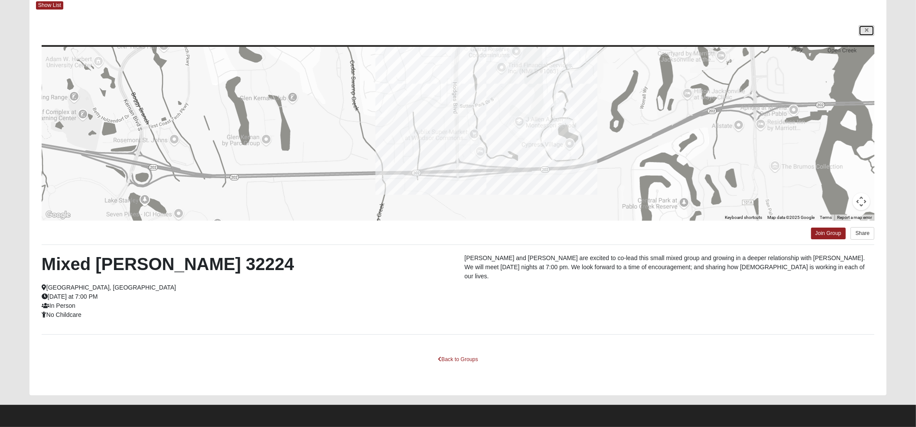
click at [694, 28] on icon at bounding box center [866, 30] width 3 height 5
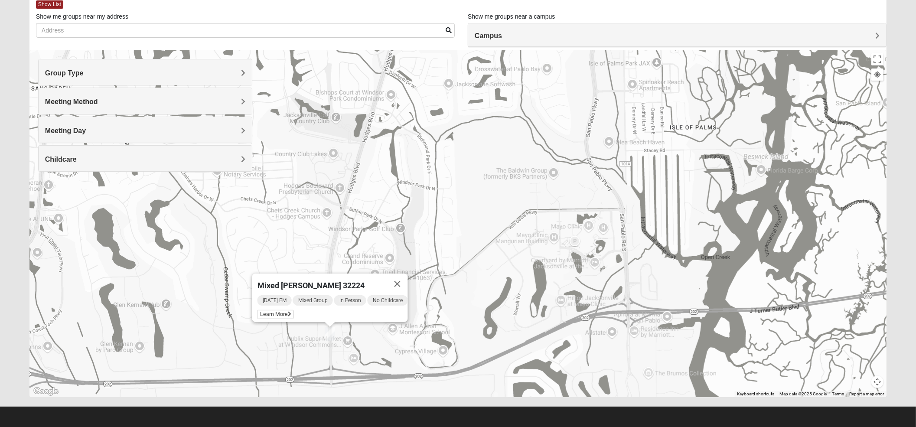
click at [337, 254] on div "Mixed [PERSON_NAME] 32224 [DATE] PM Mixed Group In Person No Childcare Learn Mo…" at bounding box center [458, 223] width 858 height 347
click at [400, 274] on button "Close" at bounding box center [397, 284] width 21 height 21
click at [330, 303] on img "Mens Swinney 32224" at bounding box center [327, 302] width 10 height 14
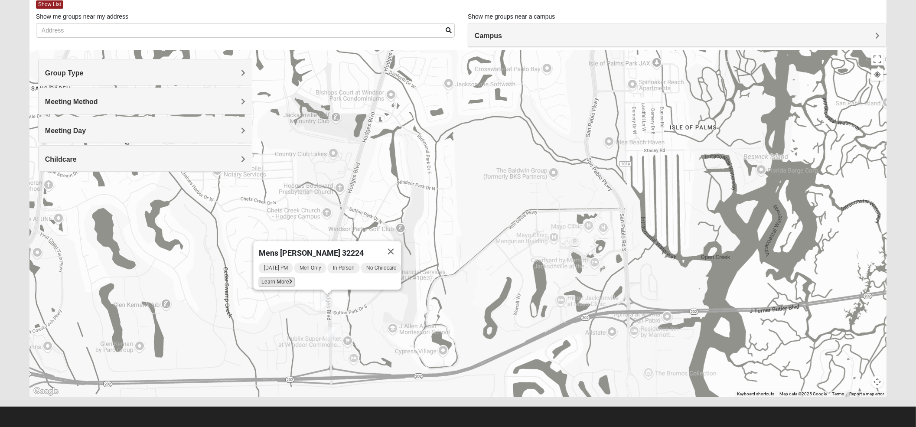
click at [278, 278] on span "Learn More" at bounding box center [277, 282] width 36 height 9
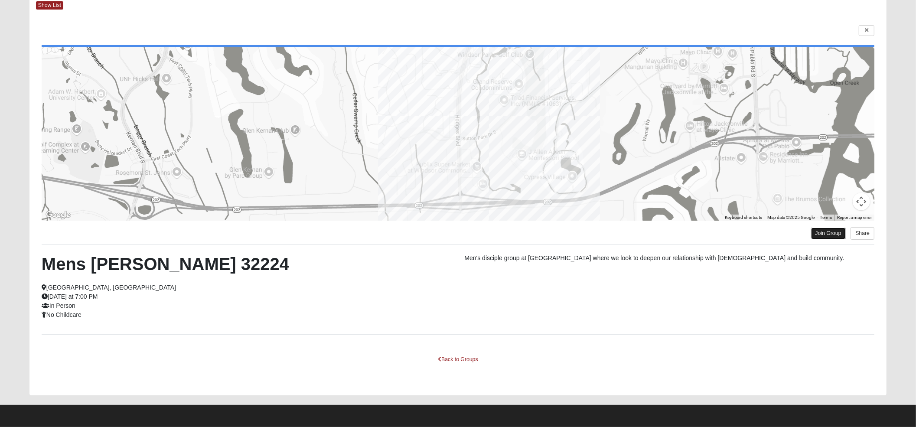
click at [694, 233] on link "Join Group" at bounding box center [829, 234] width 35 height 12
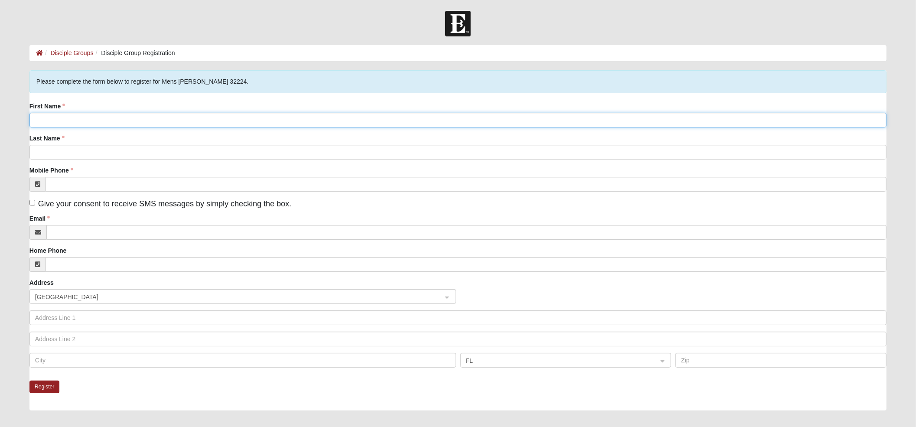
click at [103, 118] on input "First Name" at bounding box center [458, 120] width 858 height 15
type input "[PERSON_NAME]"
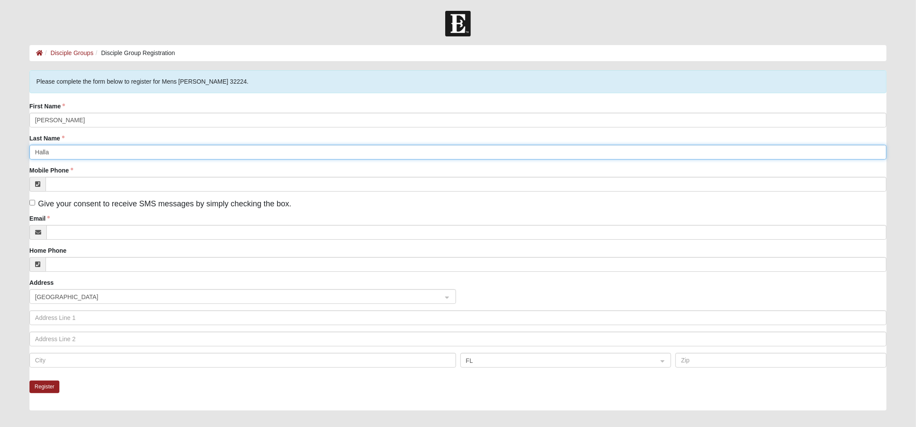
type input "Halla"
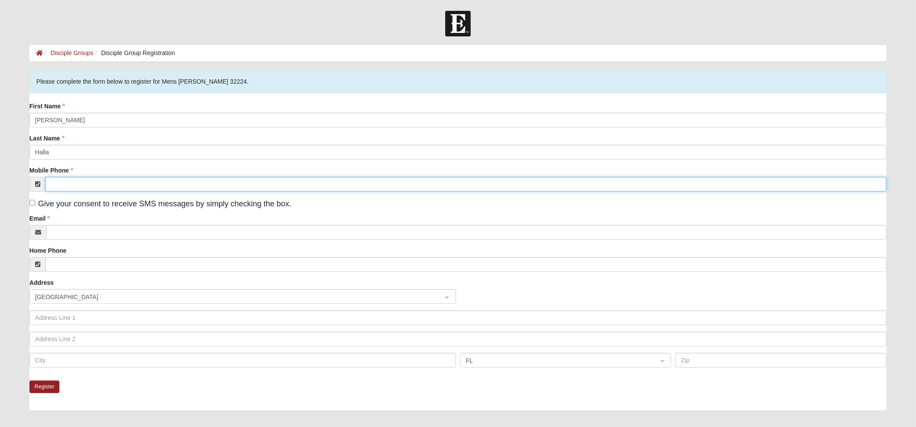
click at [95, 186] on input "Mobile Phone" at bounding box center [466, 184] width 841 height 15
type input "[PHONE_NUMBER]"
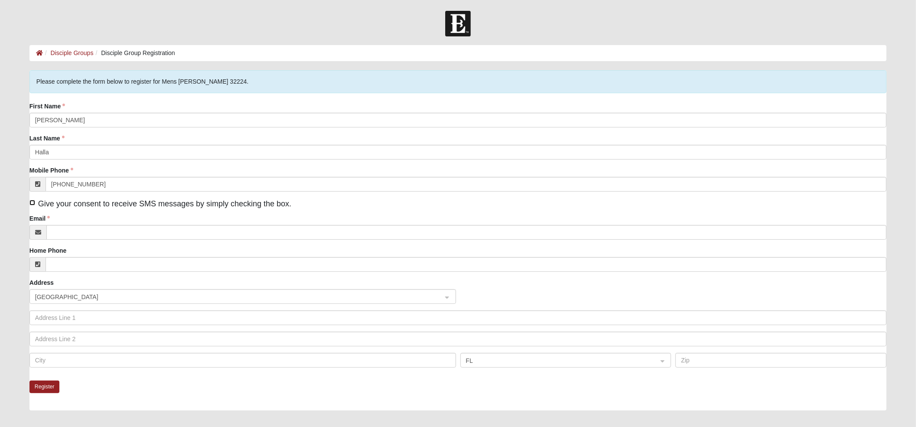
click at [33, 203] on input "Give your consent to receive SMS messages by simply checking the box." at bounding box center [32, 203] width 6 height 6
checkbox input "true"
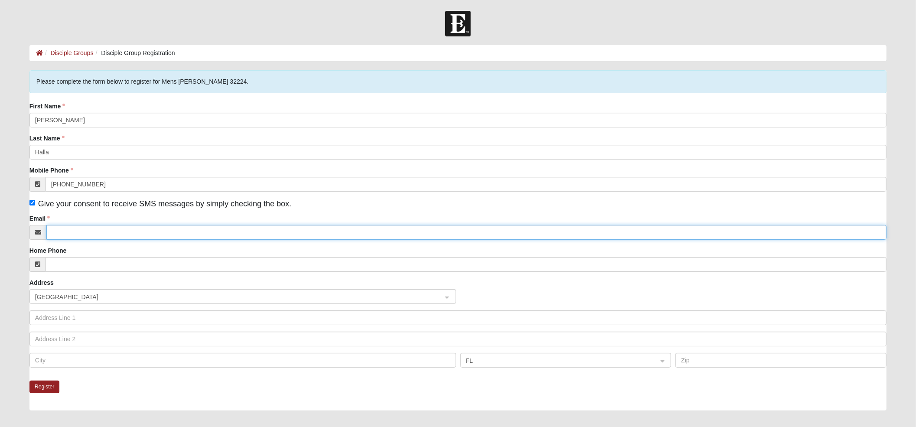
click at [68, 228] on input "Email" at bounding box center [466, 232] width 841 height 15
type input "pihalla@icloud.com"
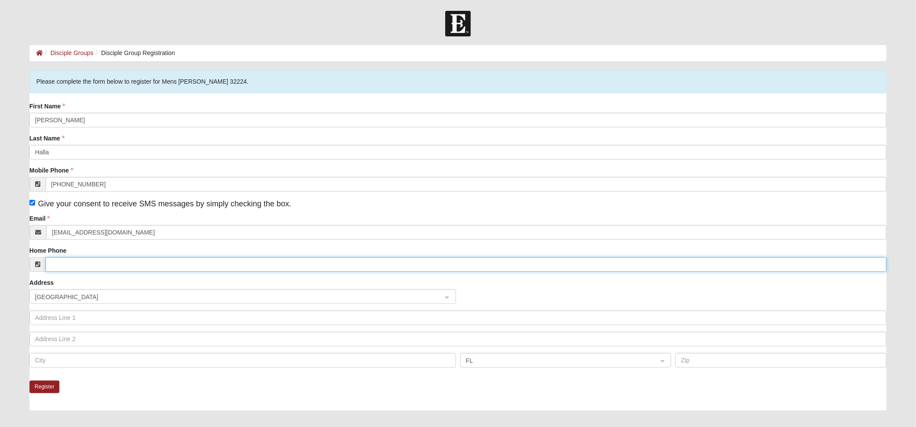
click at [95, 268] on input "Home Phone" at bounding box center [466, 264] width 841 height 15
type input "(781) 985-4071"
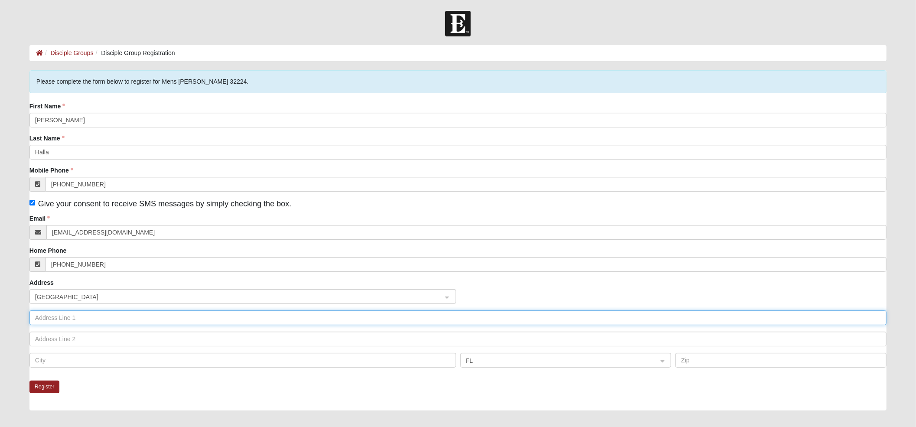
click at [60, 315] on input "text" at bounding box center [458, 318] width 858 height 15
type input "14051 Beach Blvd"
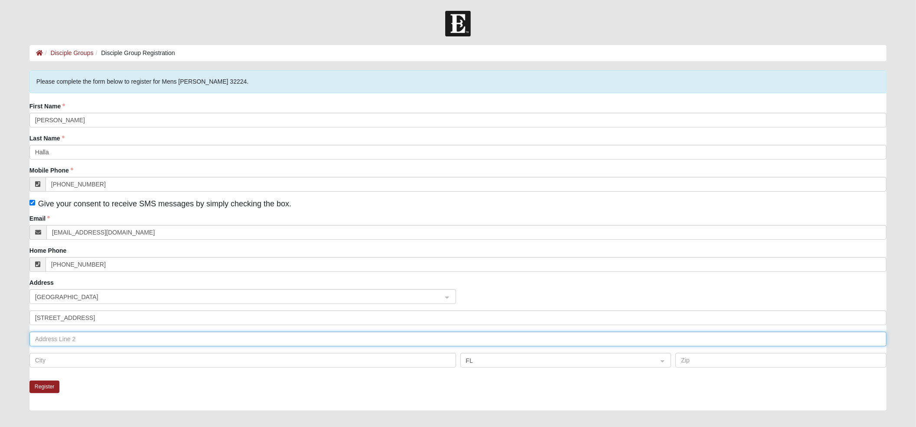
click at [59, 339] on input "text" at bounding box center [458, 339] width 858 height 15
type input "Apt 1301"
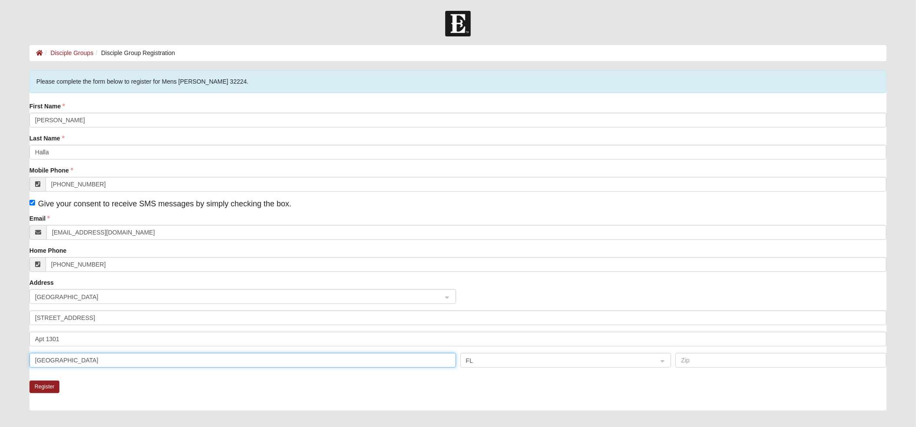
type input "Jacksonville"
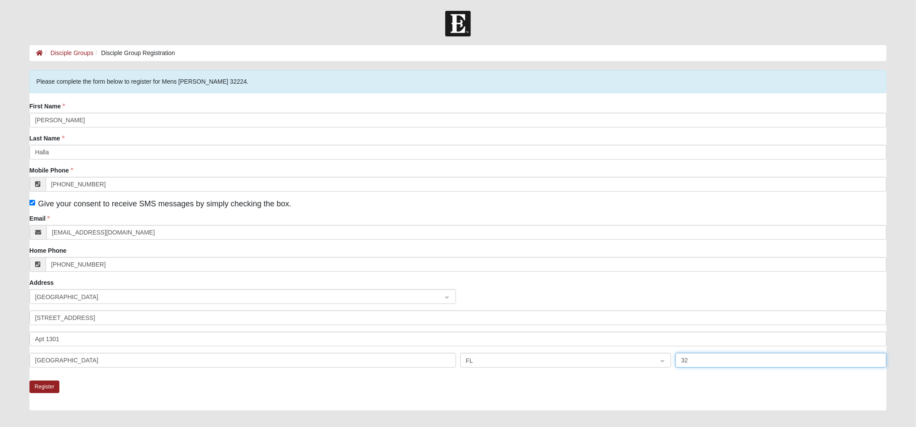
type input "3"
type input "32250"
click at [52, 384] on button "Register" at bounding box center [44, 387] width 30 height 13
